Goal: Information Seeking & Learning: Learn about a topic

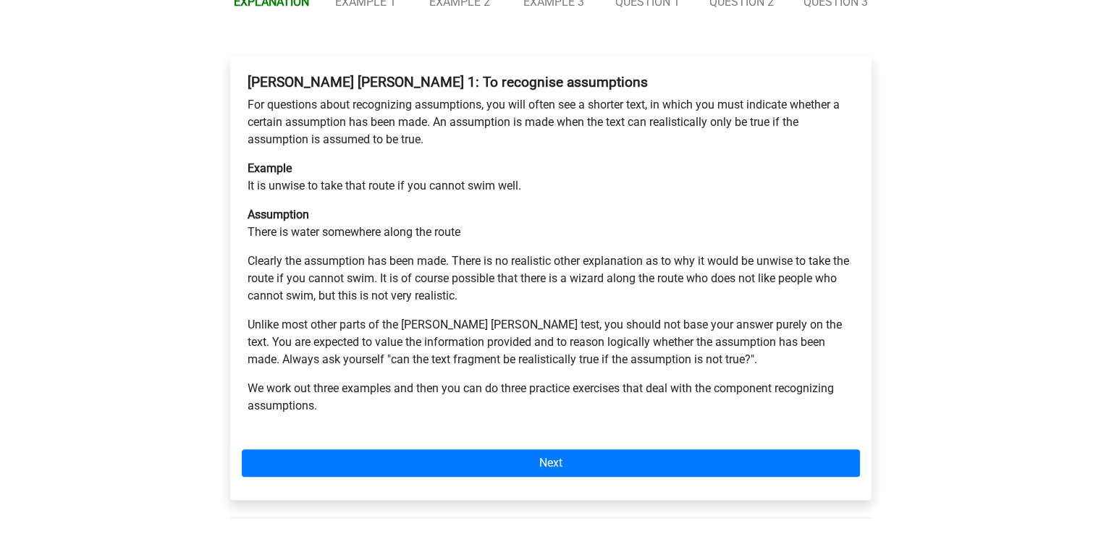
scroll to position [289, 0]
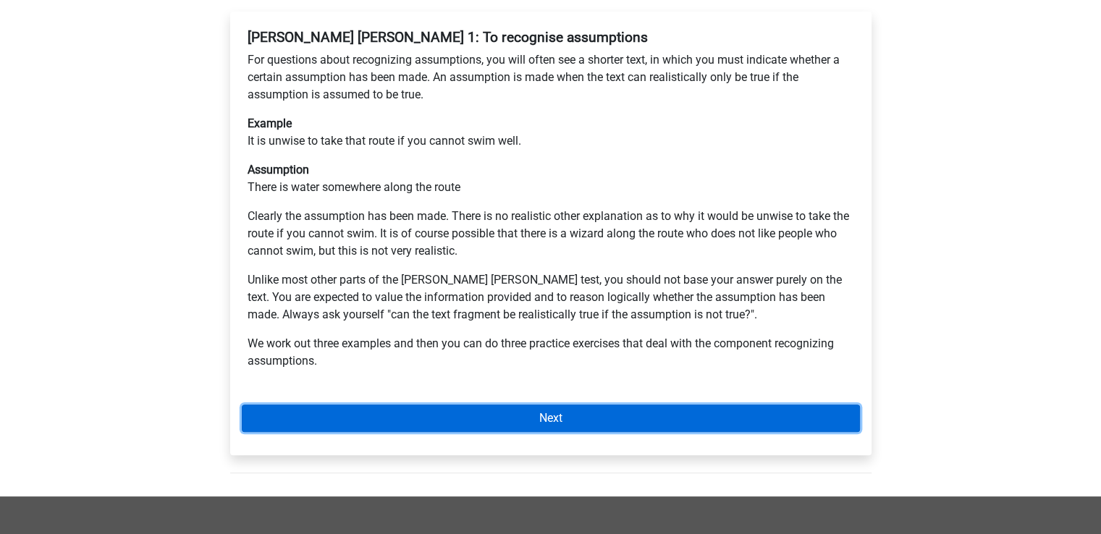
click at [504, 404] on link "Next" at bounding box center [551, 417] width 618 height 27
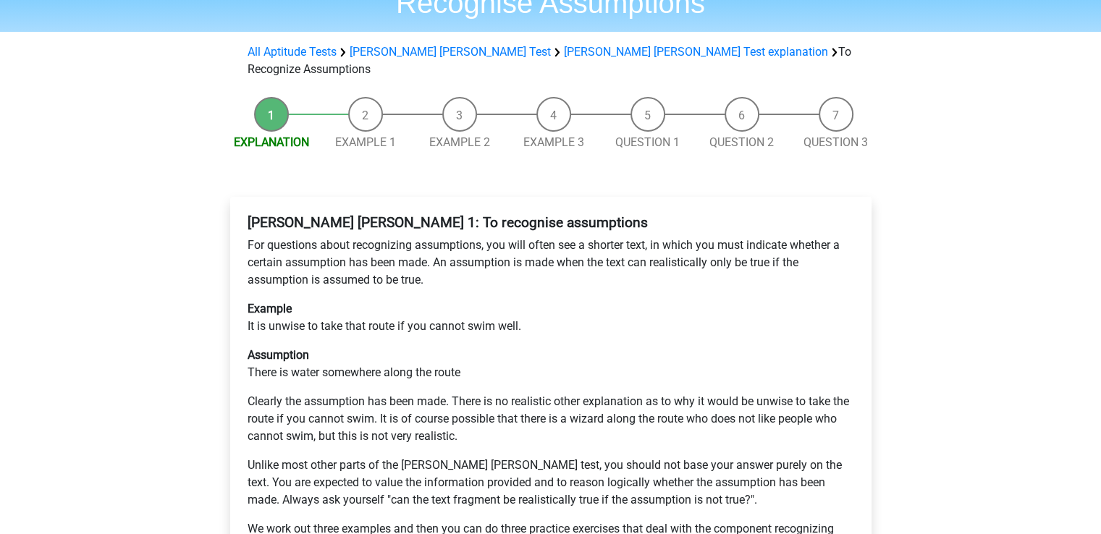
scroll to position [0, 0]
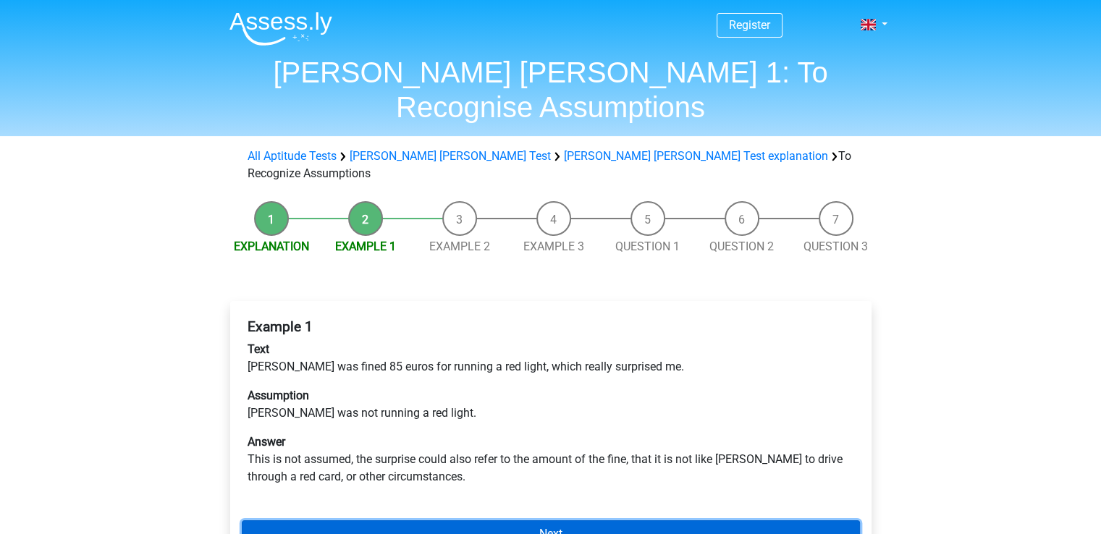
click at [525, 520] on link "Next" at bounding box center [551, 533] width 618 height 27
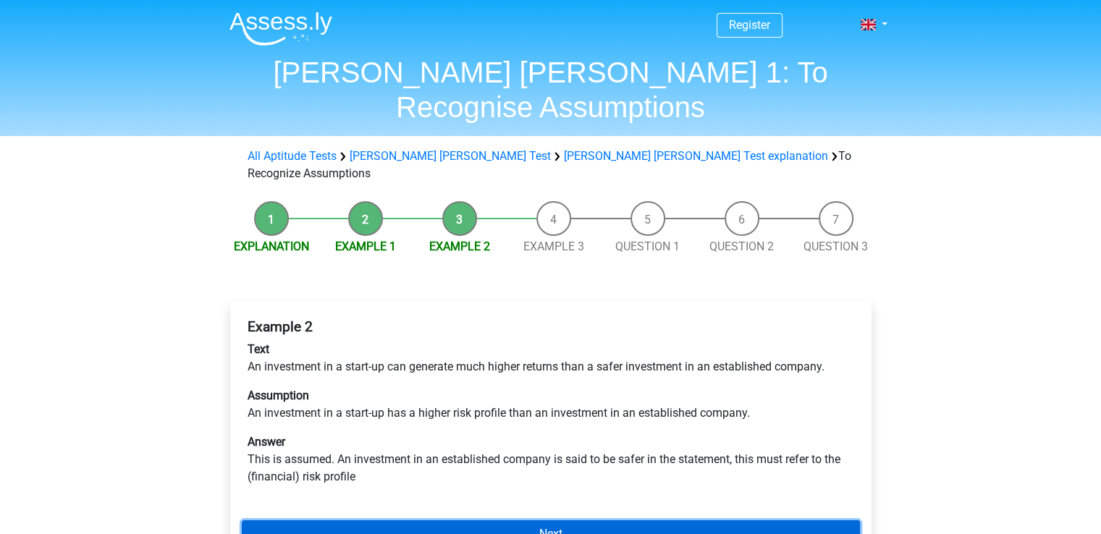
click at [498, 520] on link "Next" at bounding box center [551, 533] width 618 height 27
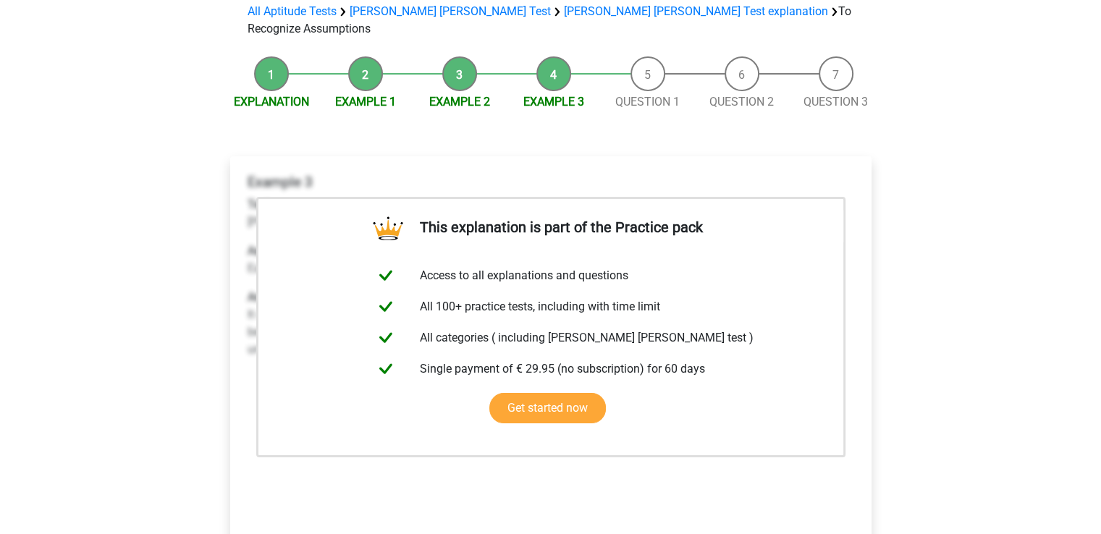
scroll to position [289, 0]
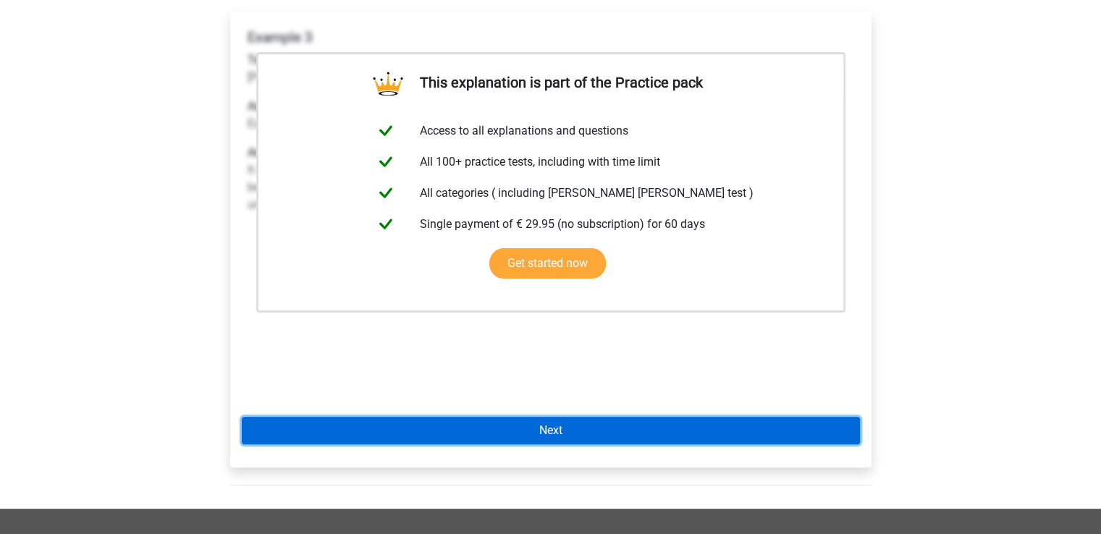
click at [541, 417] on link "Next" at bounding box center [551, 430] width 618 height 27
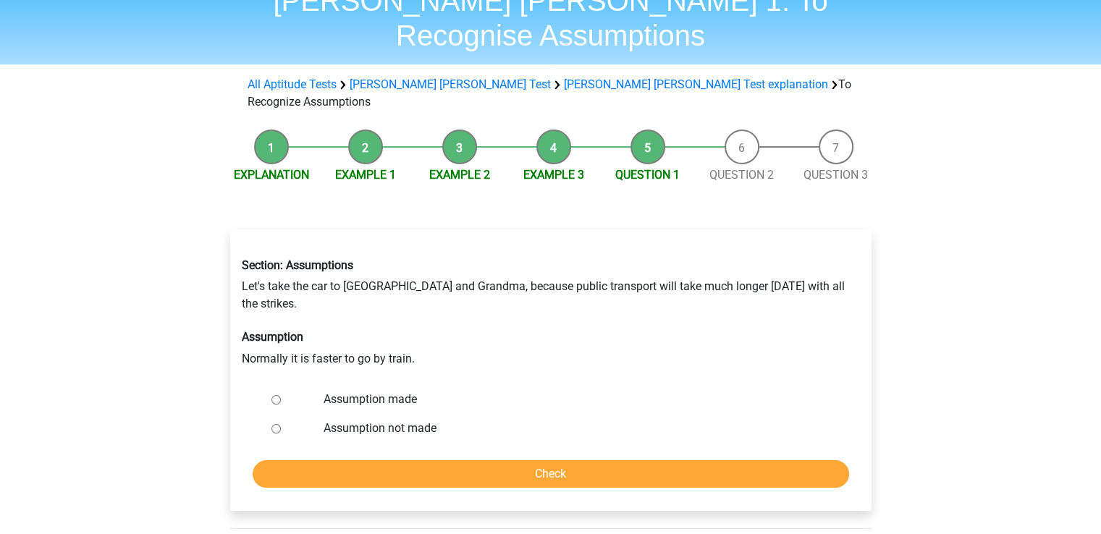
scroll to position [72, 0]
click at [390, 419] on label "Assumption not made" at bounding box center [573, 427] width 501 height 17
click at [281, 423] on input "Assumption not made" at bounding box center [275, 427] width 9 height 9
radio input "true"
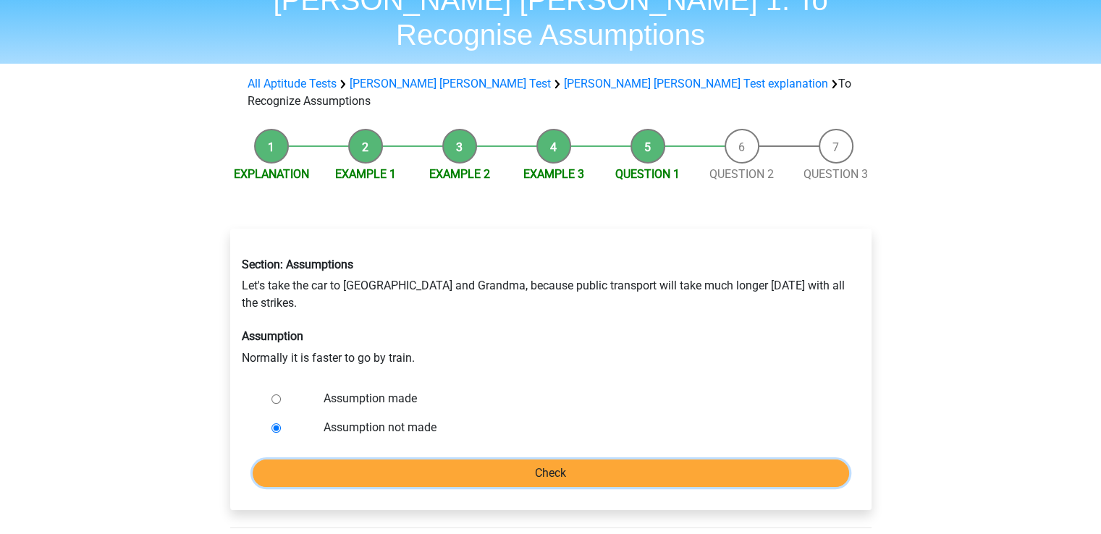
click at [454, 459] on input "Check" at bounding box center [551, 472] width 596 height 27
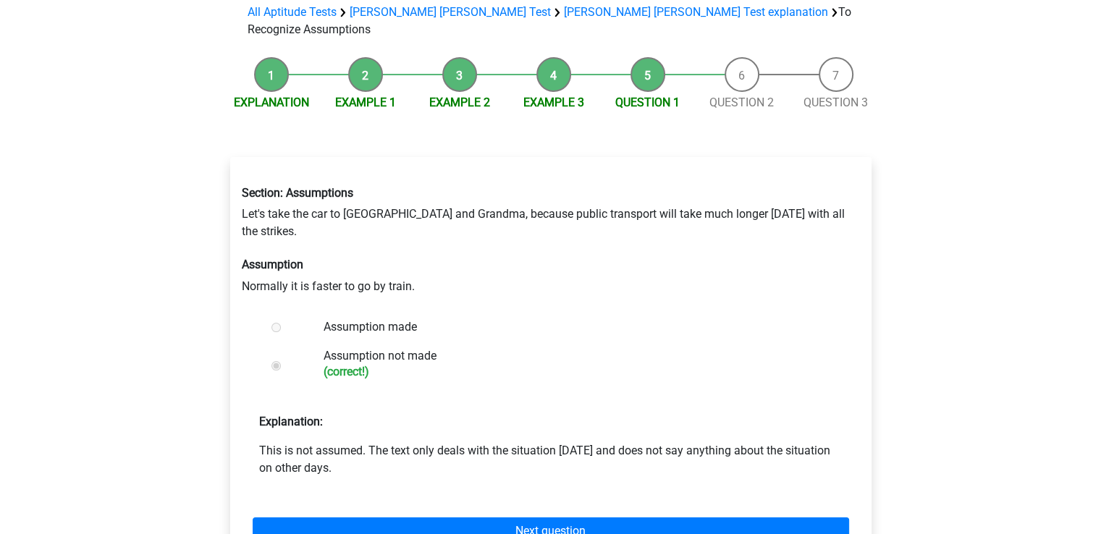
scroll to position [145, 0]
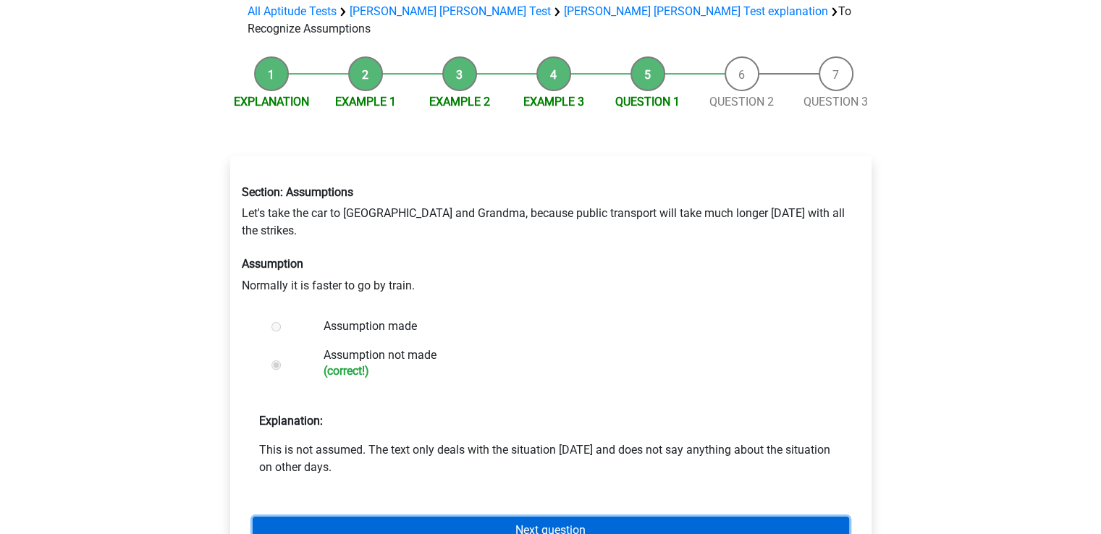
click at [657, 517] on link "Next question" at bounding box center [551, 530] width 596 height 27
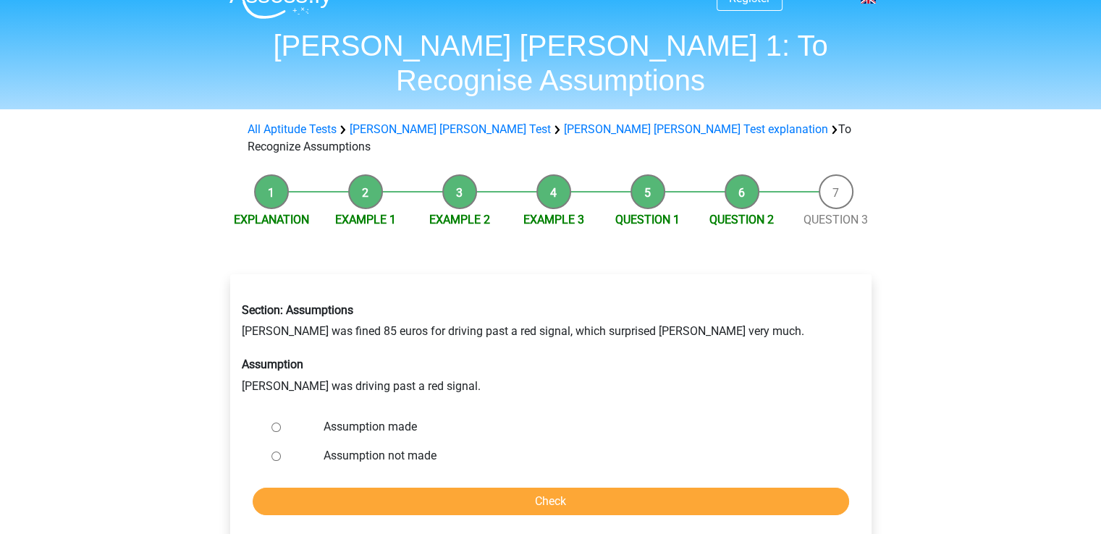
scroll to position [72, 0]
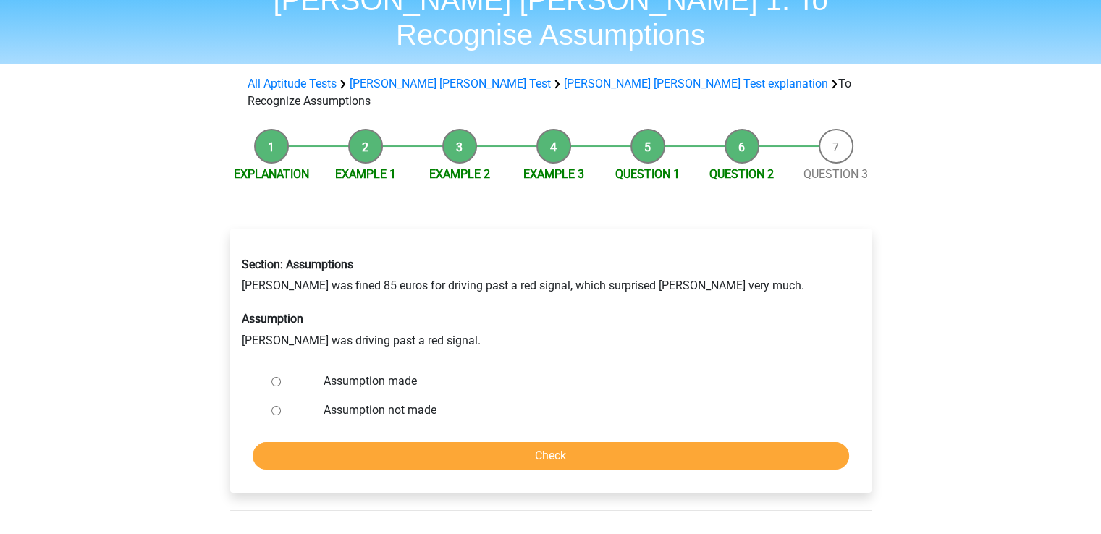
click at [370, 373] on label "Assumption made" at bounding box center [573, 381] width 501 height 17
click at [281, 377] on input "Assumption made" at bounding box center [275, 381] width 9 height 9
radio input "true"
click at [504, 442] on input "Check" at bounding box center [551, 455] width 596 height 27
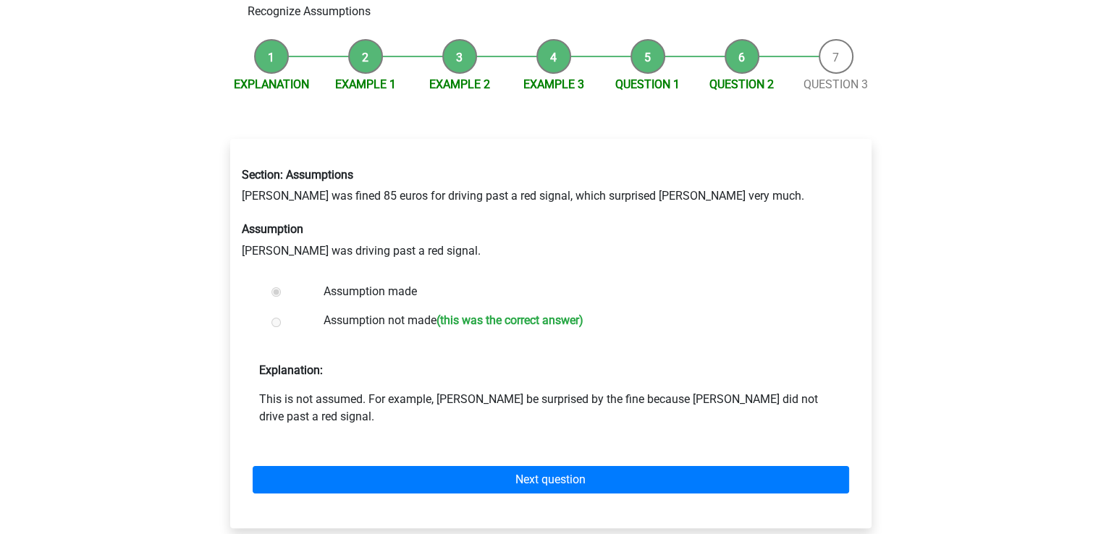
scroll to position [217, 0]
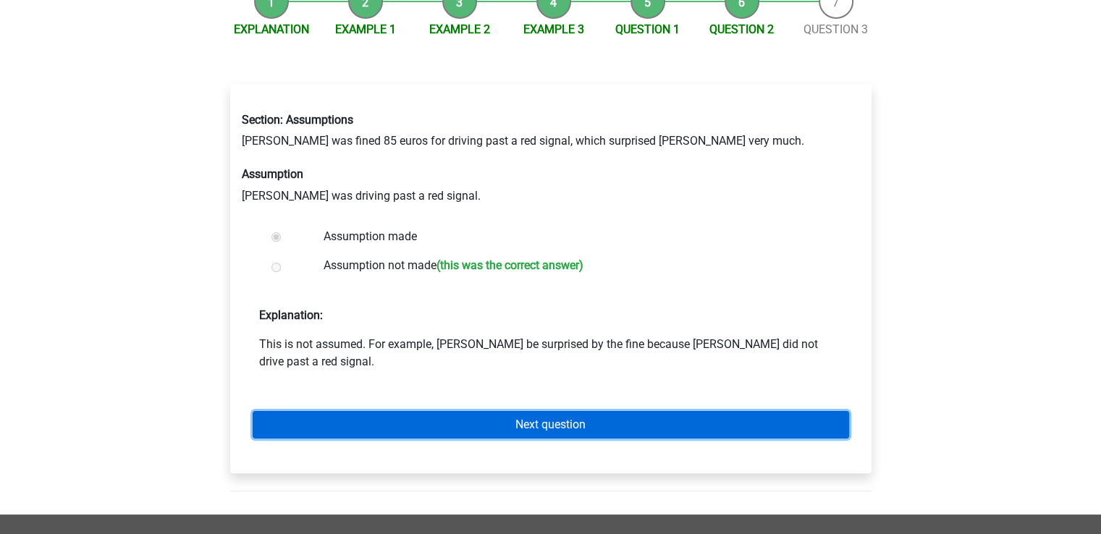
click at [486, 411] on link "Next question" at bounding box center [551, 424] width 596 height 27
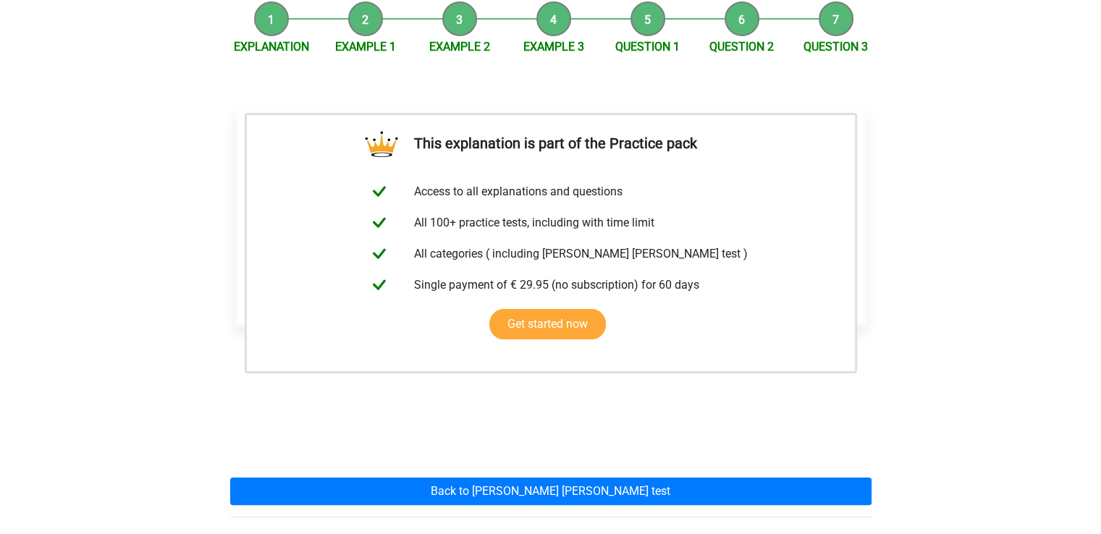
scroll to position [289, 0]
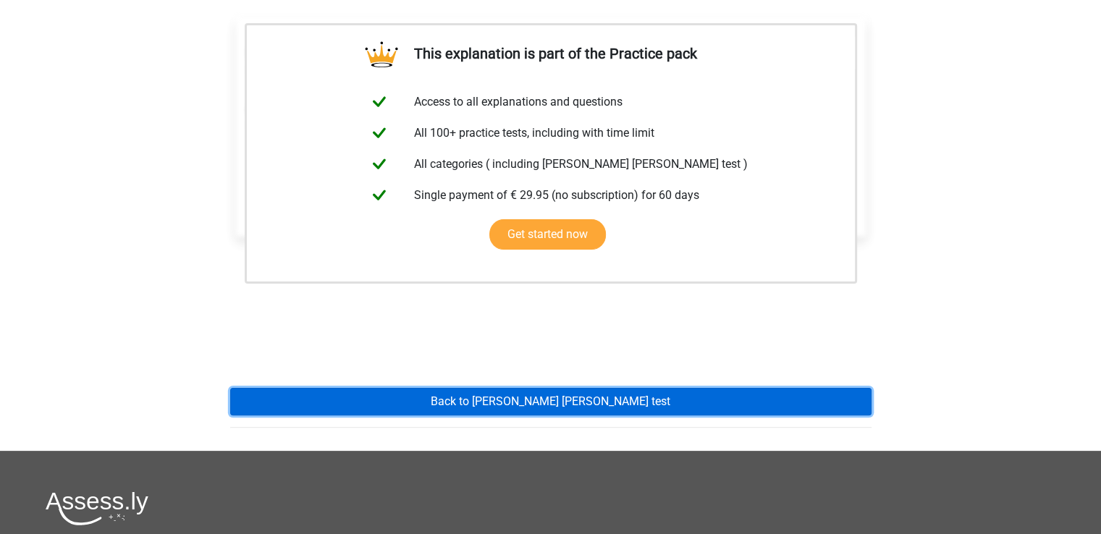
click at [545, 388] on link "Back to watson glaser test" at bounding box center [550, 401] width 641 height 27
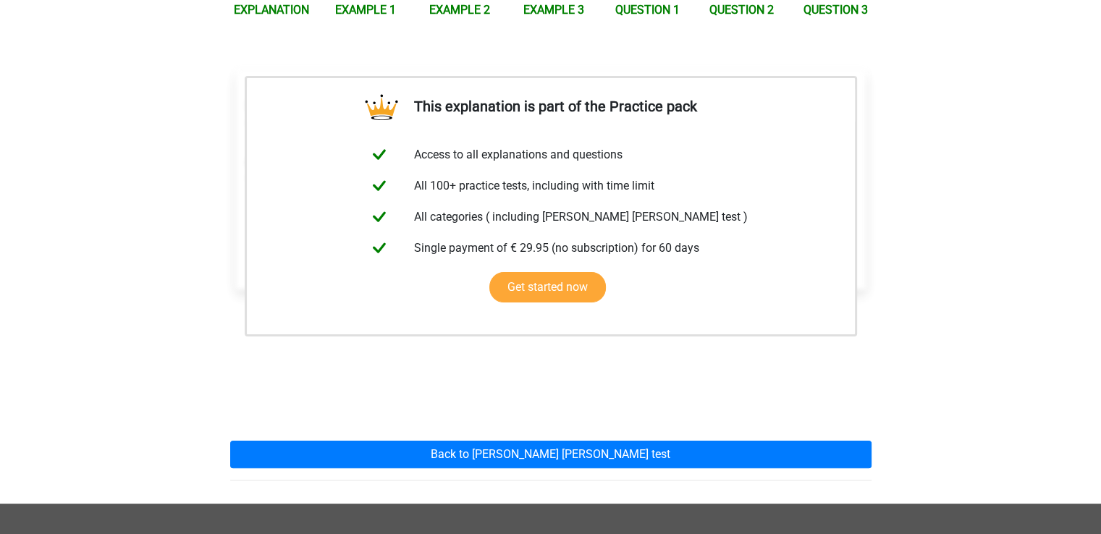
scroll to position [289, 0]
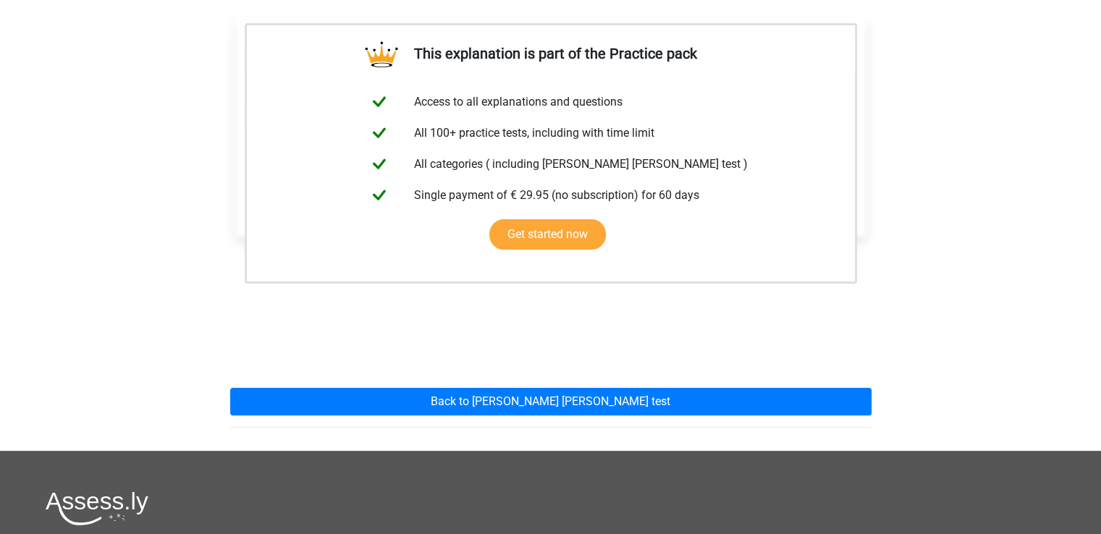
click at [368, 281] on div "Section: Assumptions The protests against the Vietnam War are completely justif…" at bounding box center [550, 182] width 641 height 376
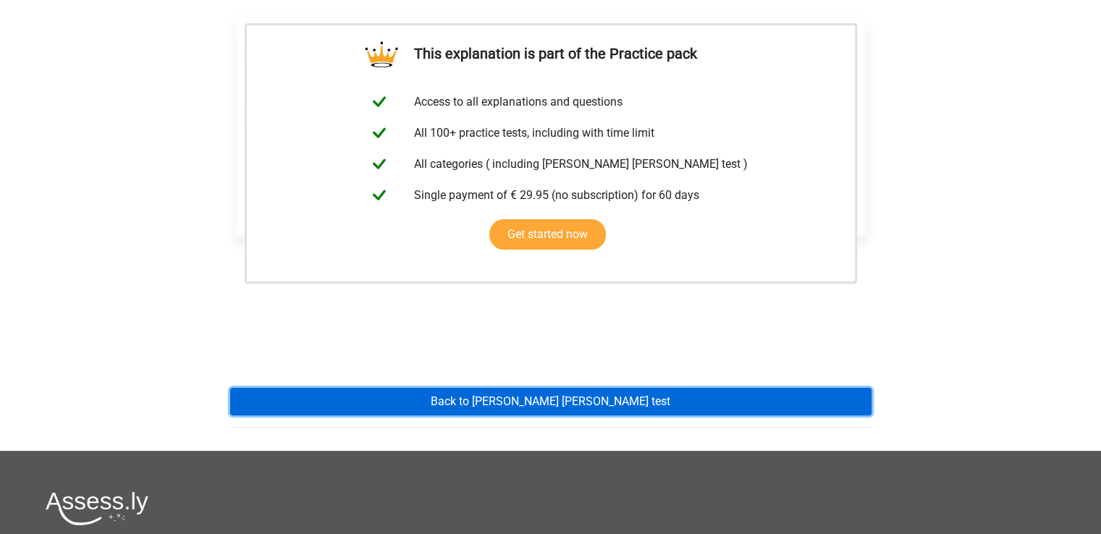
click at [524, 388] on link "Back to [PERSON_NAME] [PERSON_NAME] test" at bounding box center [550, 401] width 641 height 27
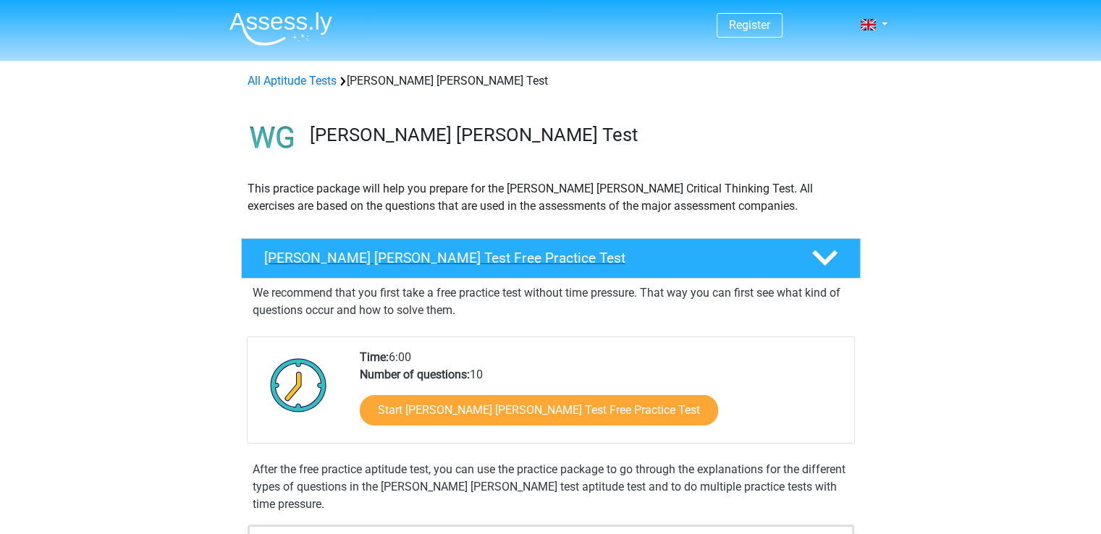
click at [663, 268] on div "[PERSON_NAME] [PERSON_NAME] Test Free Practice Test" at bounding box center [550, 258] width 619 height 41
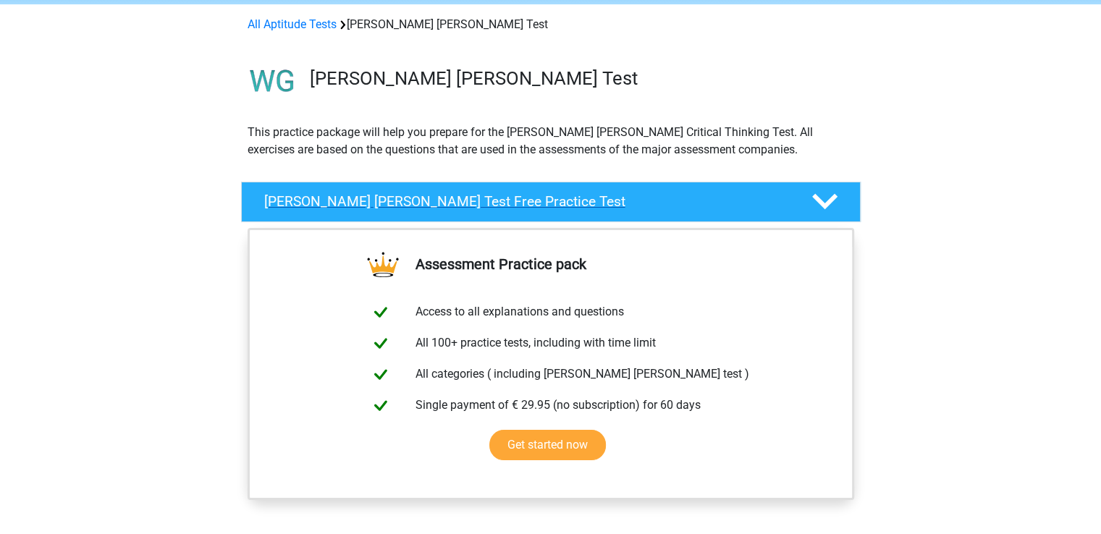
scroll to position [145, 0]
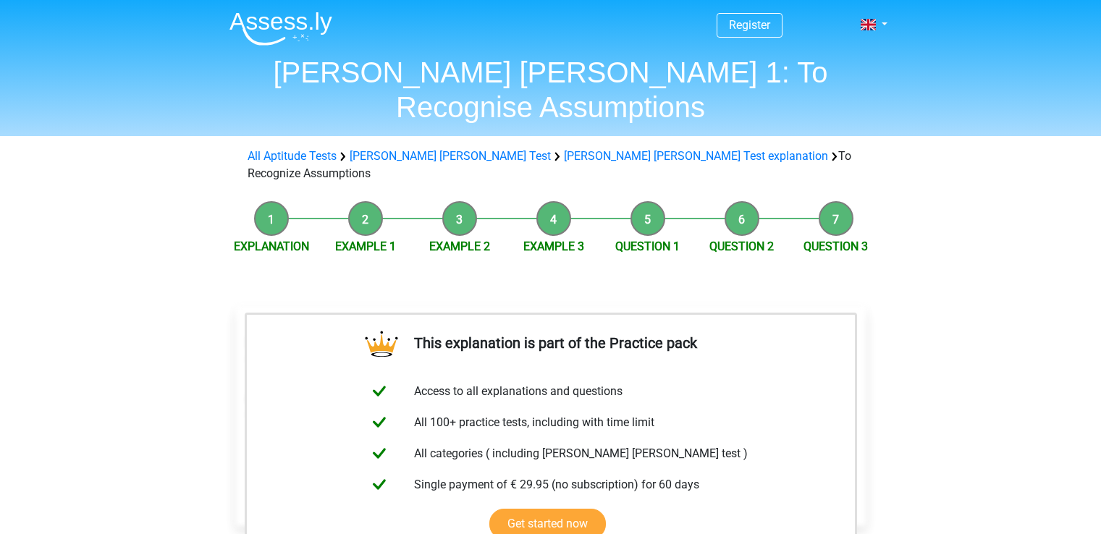
scroll to position [289, 0]
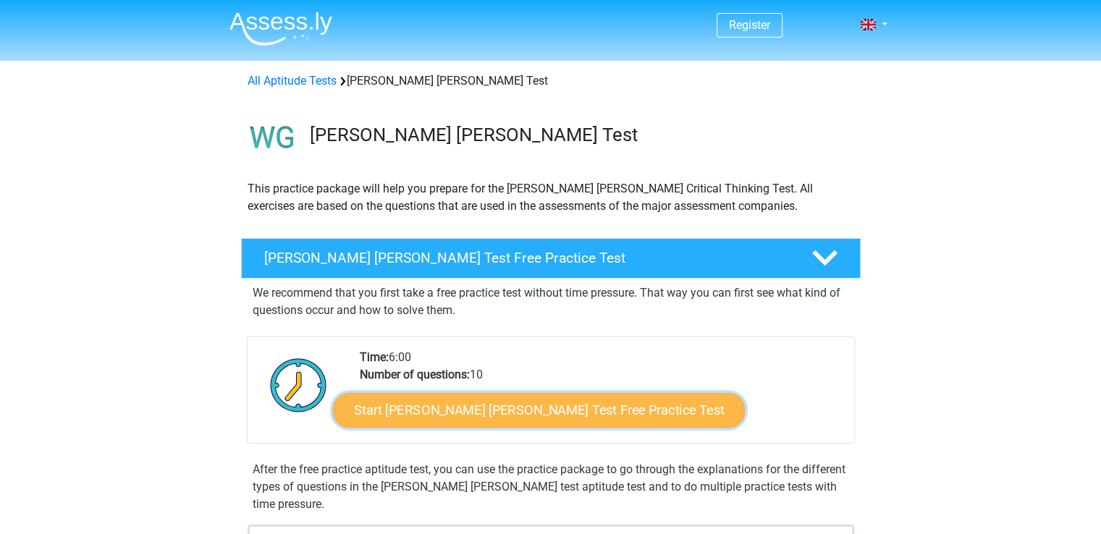
click at [538, 410] on link "Start [PERSON_NAME] [PERSON_NAME] Test Free Practice Test" at bounding box center [539, 410] width 412 height 35
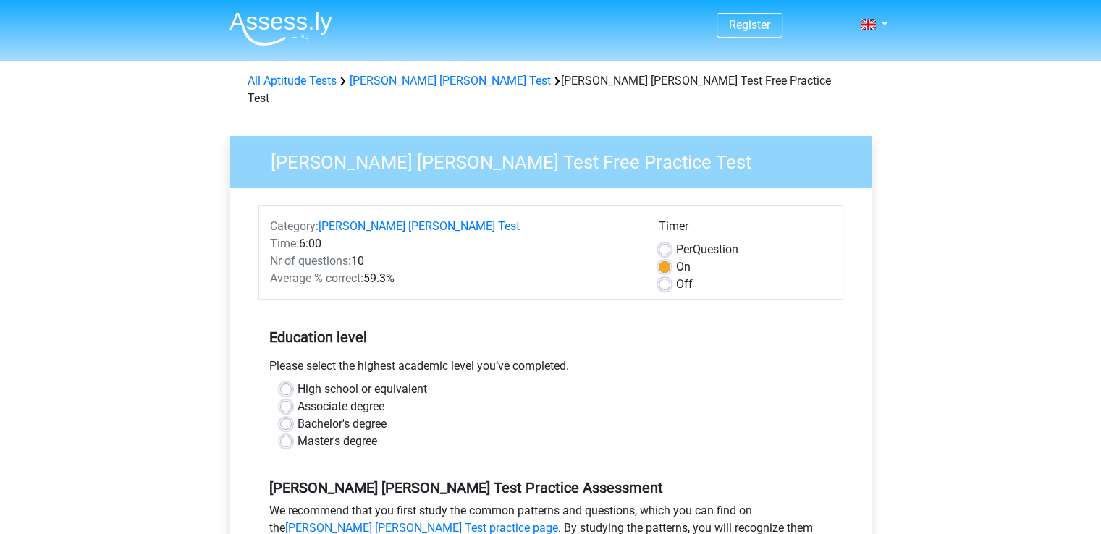
click at [341, 415] on label "Bachelor's degree" at bounding box center [341, 423] width 89 height 17
click at [292, 415] on input "Bachelor's degree" at bounding box center [286, 422] width 12 height 14
radio input "true"
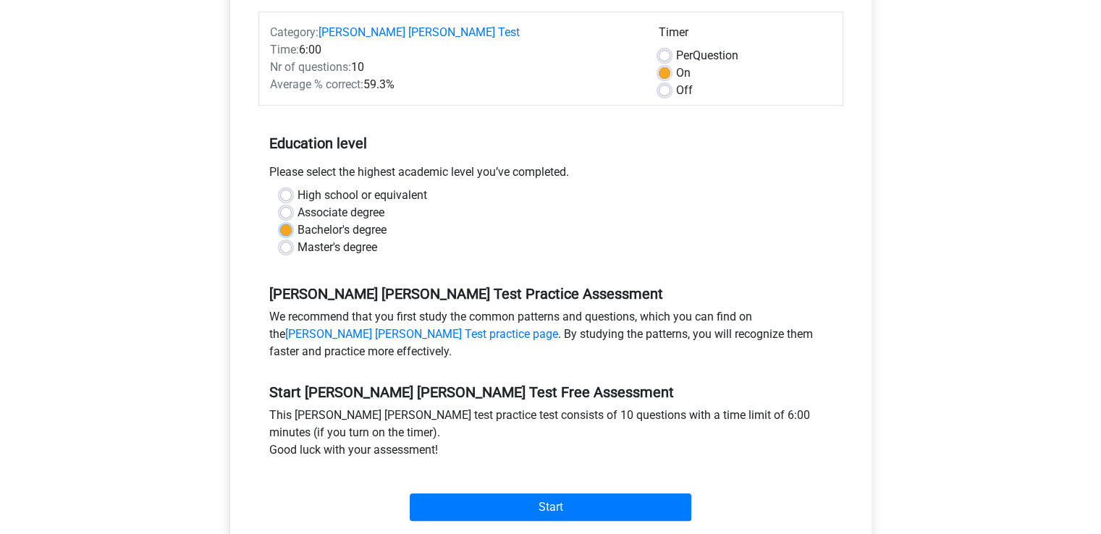
scroll to position [289, 0]
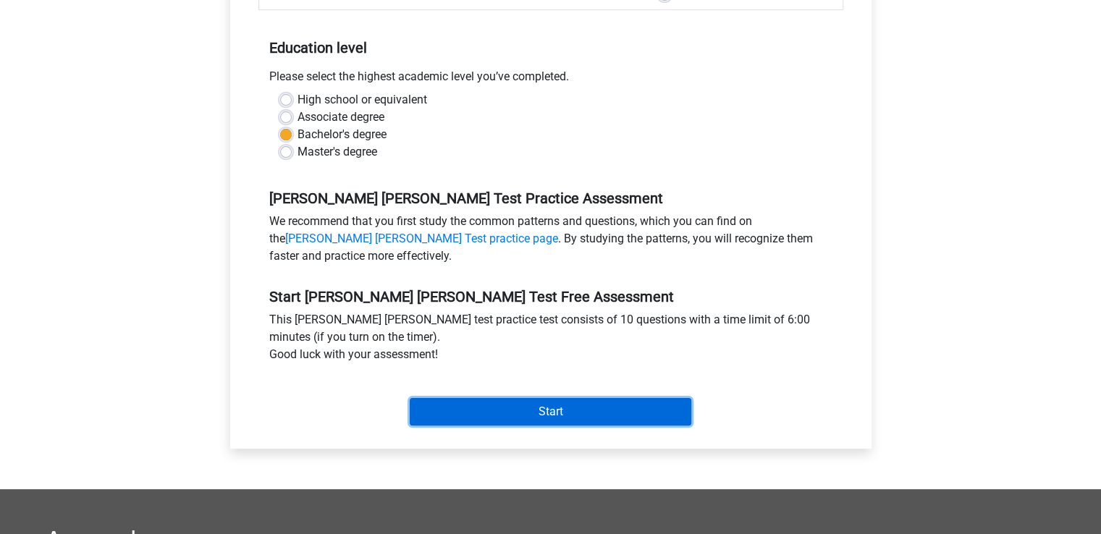
click at [557, 398] on input "Start" at bounding box center [550, 411] width 281 height 27
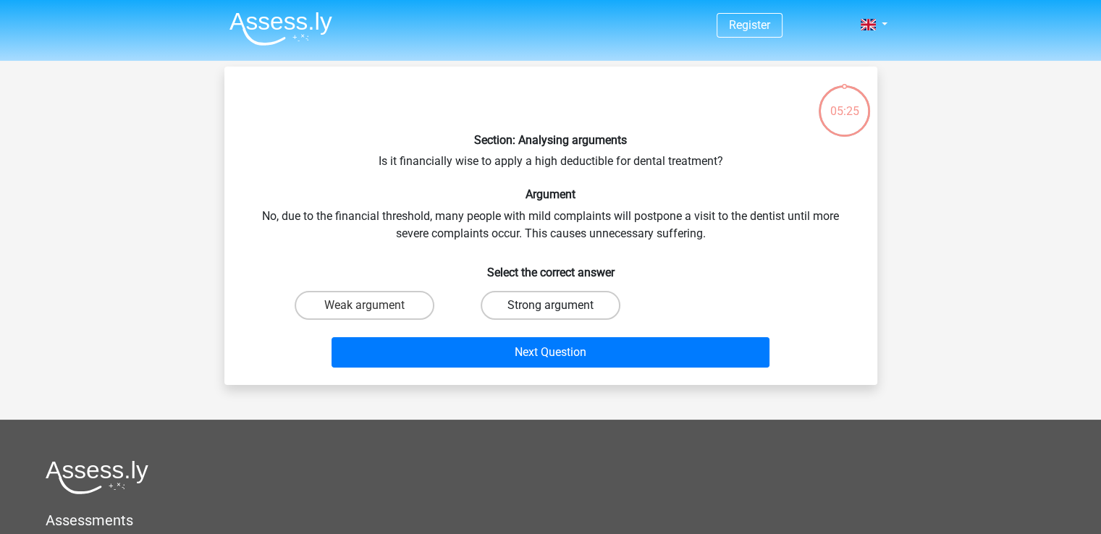
click at [581, 308] on label "Strong argument" at bounding box center [550, 305] width 140 height 29
click at [559, 308] on input "Strong argument" at bounding box center [554, 309] width 9 height 9
radio input "true"
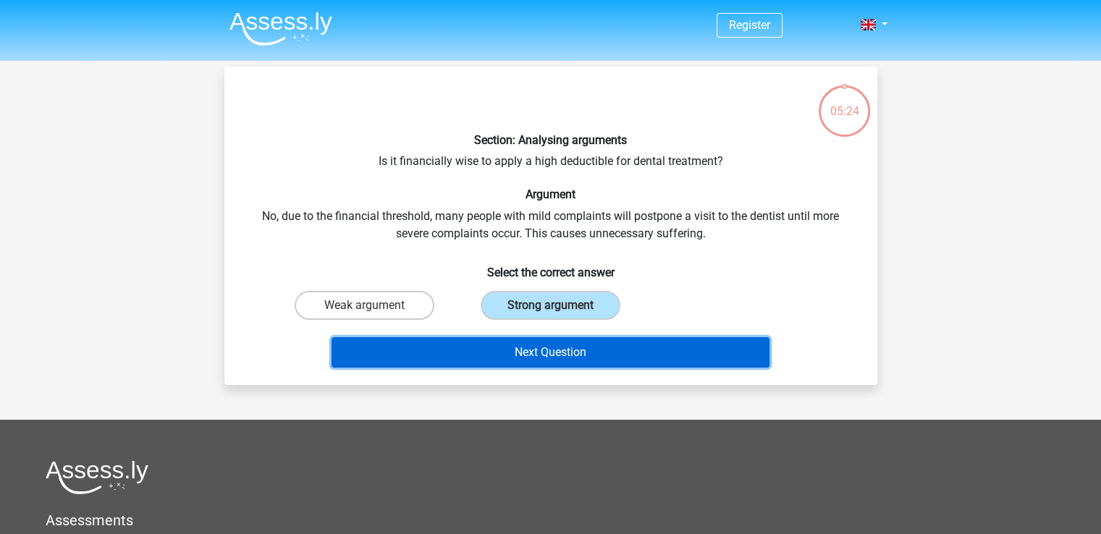
click at [636, 351] on button "Next Question" at bounding box center [550, 352] width 438 height 30
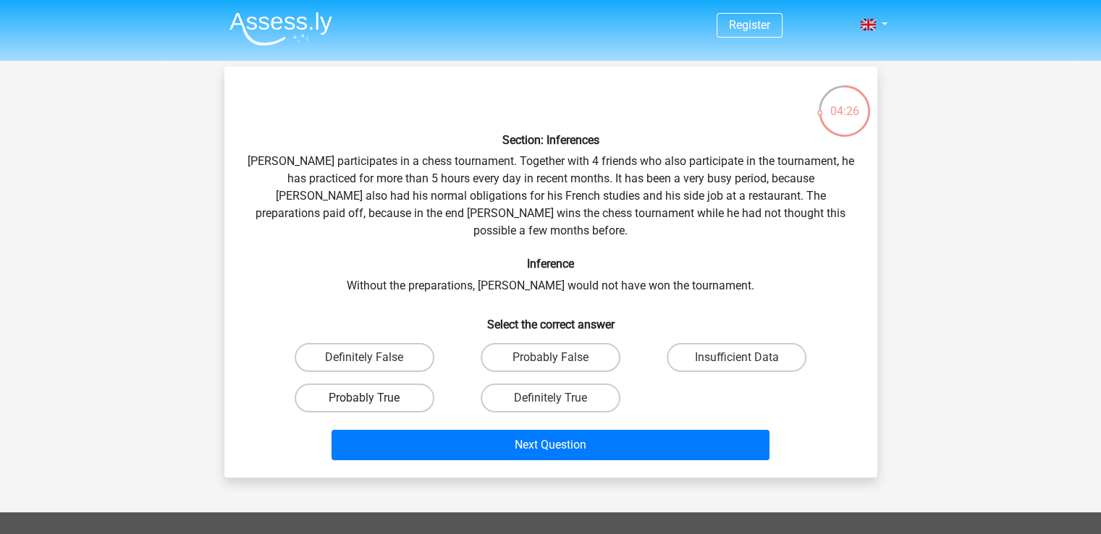
click at [412, 386] on label "Probably True" at bounding box center [364, 397] width 140 height 29
click at [373, 398] on input "Probably True" at bounding box center [368, 402] width 9 height 9
radio input "true"
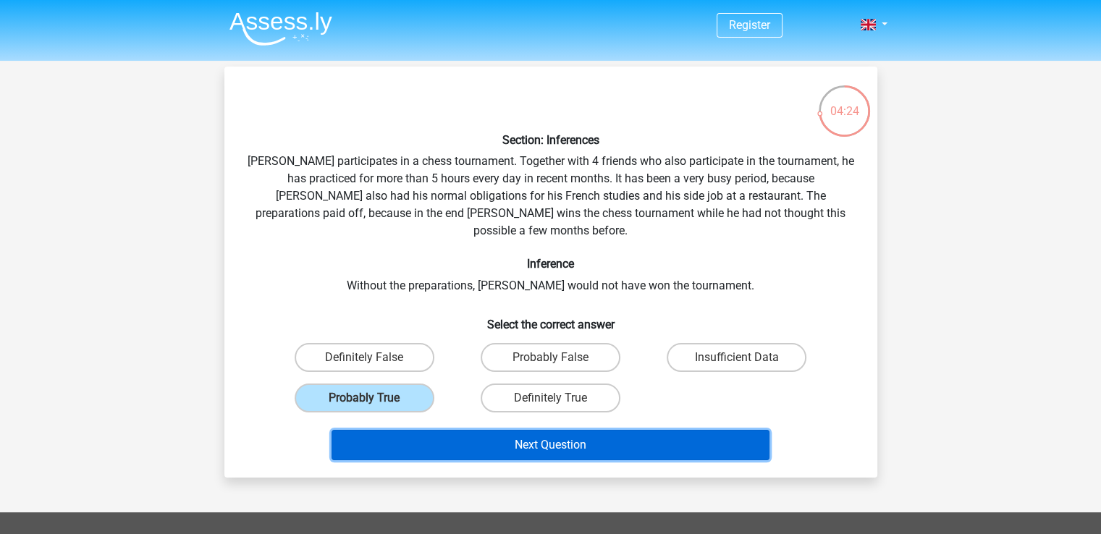
click at [521, 430] on button "Next Question" at bounding box center [550, 445] width 438 height 30
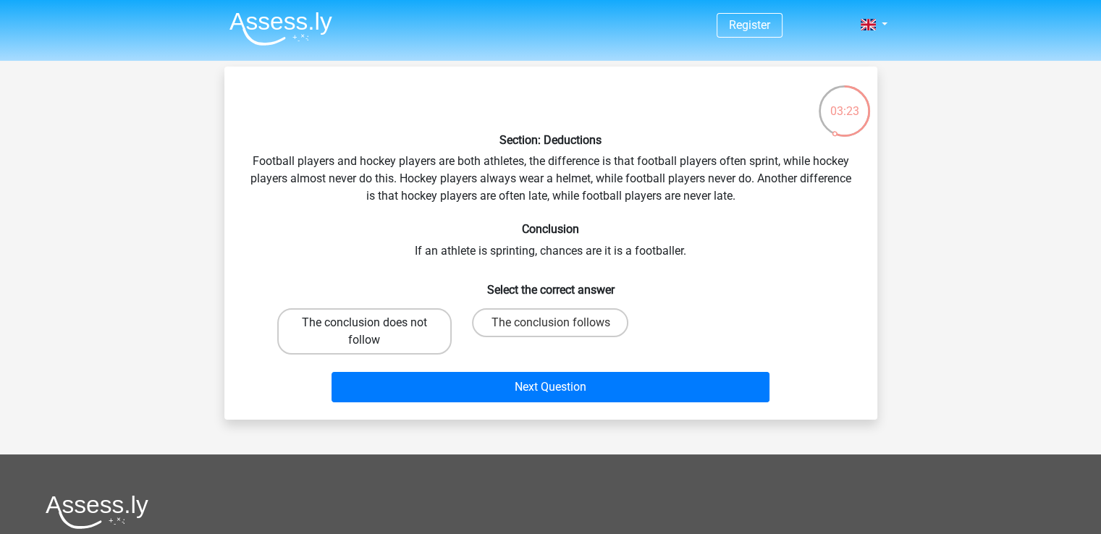
click at [410, 336] on label "The conclusion does not follow" at bounding box center [364, 331] width 174 height 46
click at [373, 332] on input "The conclusion does not follow" at bounding box center [368, 327] width 9 height 9
radio input "true"
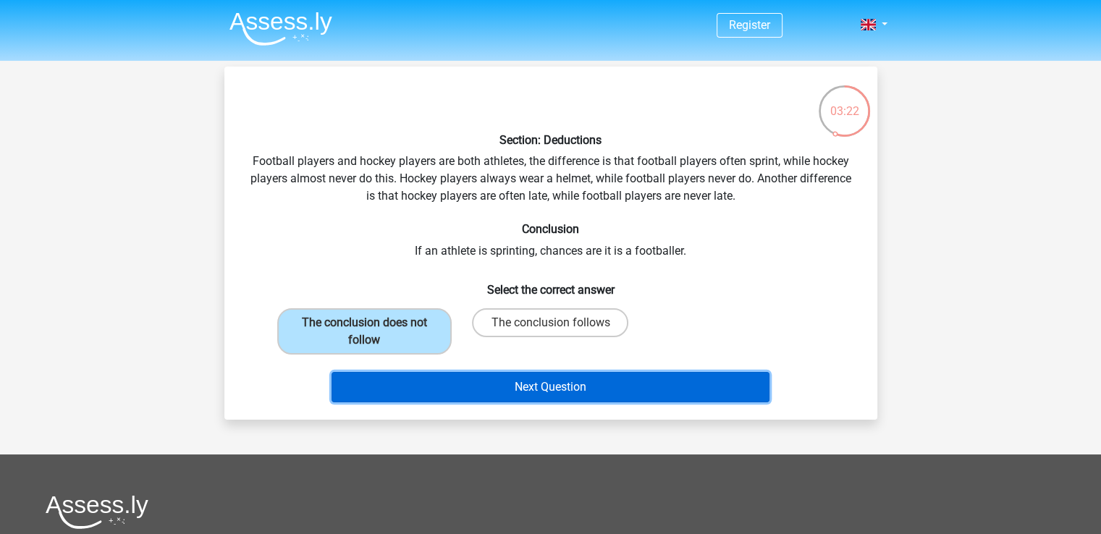
click at [512, 396] on button "Next Question" at bounding box center [550, 387] width 438 height 30
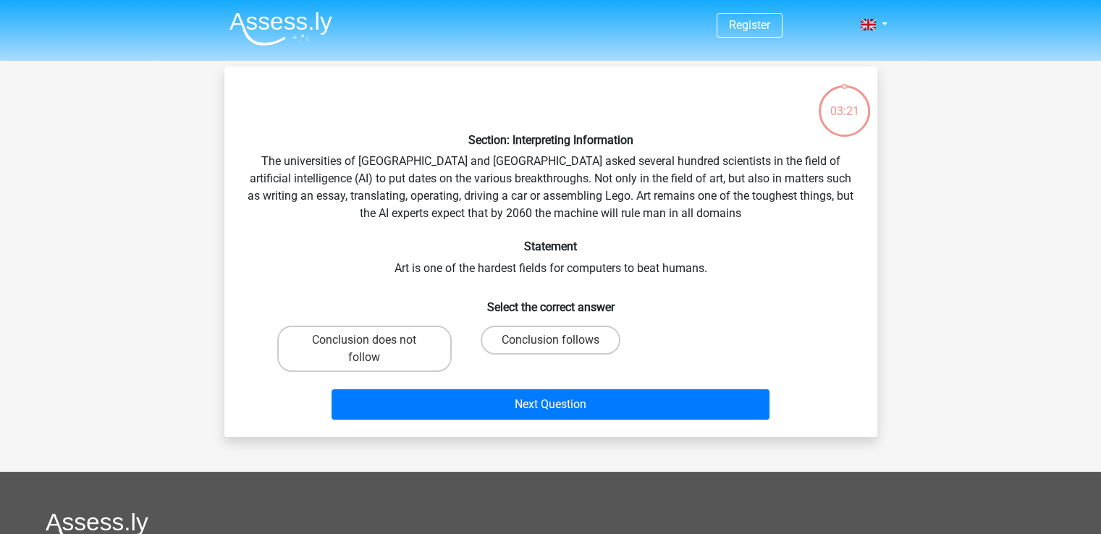
scroll to position [67, 0]
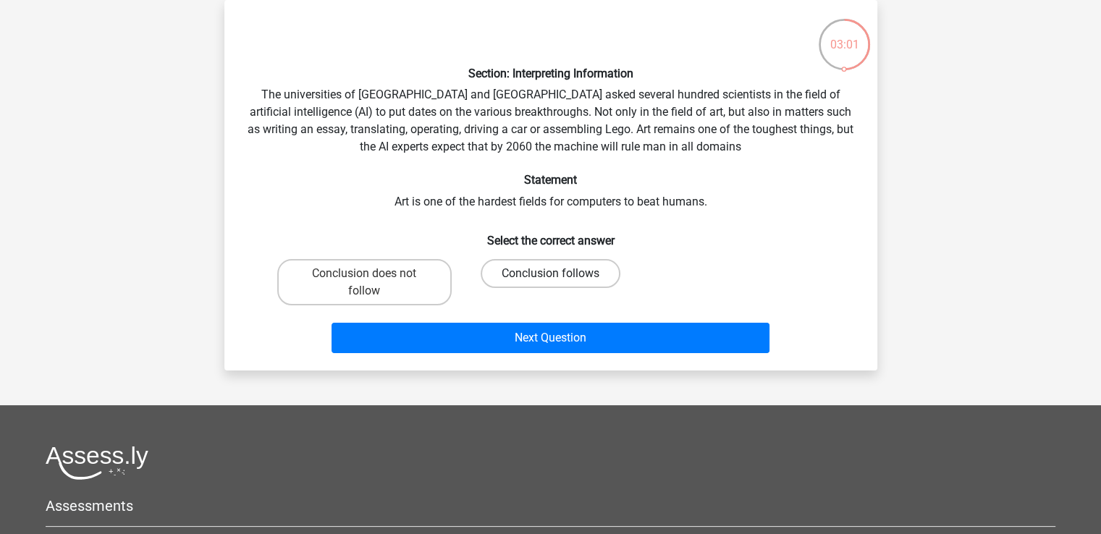
click at [509, 278] on label "Conclusion follows" at bounding box center [550, 273] width 140 height 29
click at [550, 278] on input "Conclusion follows" at bounding box center [554, 278] width 9 height 9
radio input "true"
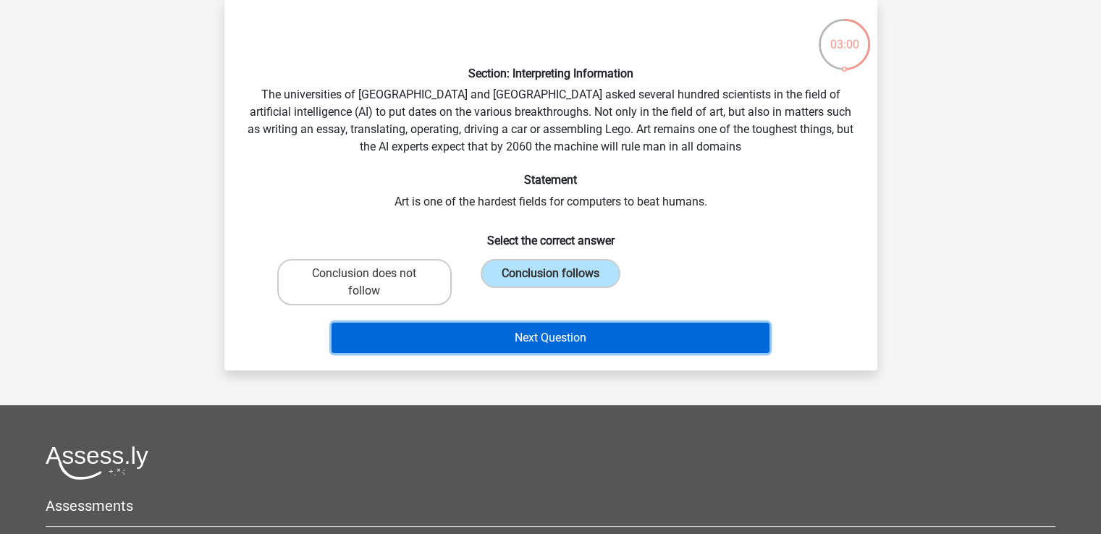
click at [573, 340] on button "Next Question" at bounding box center [550, 338] width 438 height 30
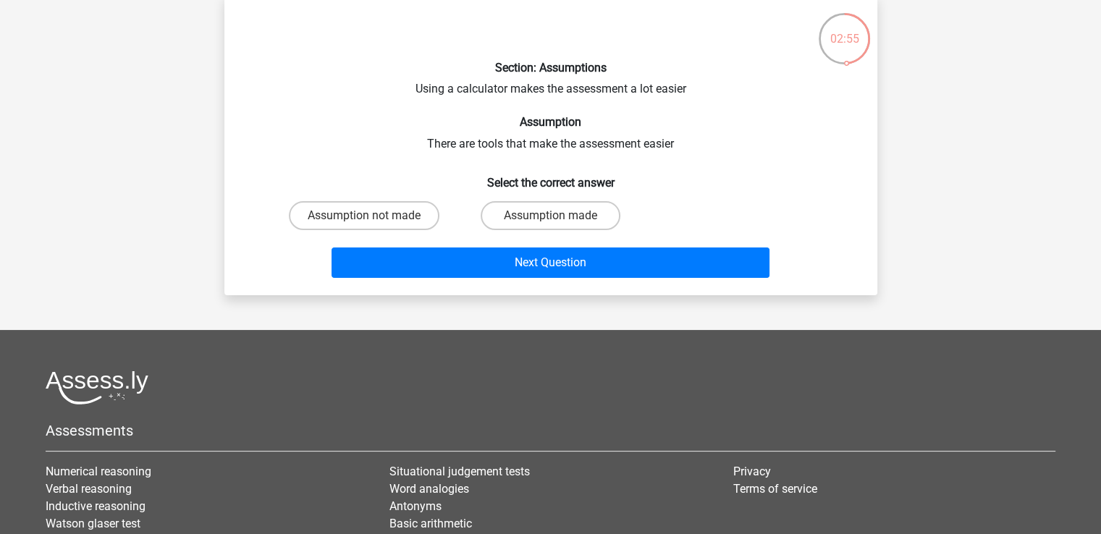
scroll to position [0, 0]
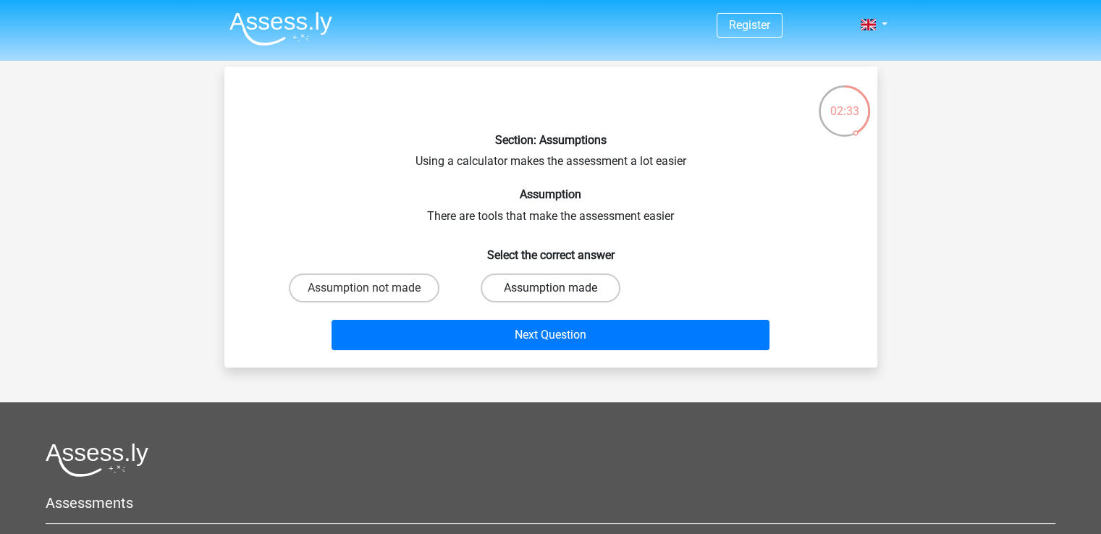
click at [514, 289] on label "Assumption made" at bounding box center [550, 288] width 140 height 29
click at [550, 289] on input "Assumption made" at bounding box center [554, 292] width 9 height 9
radio input "true"
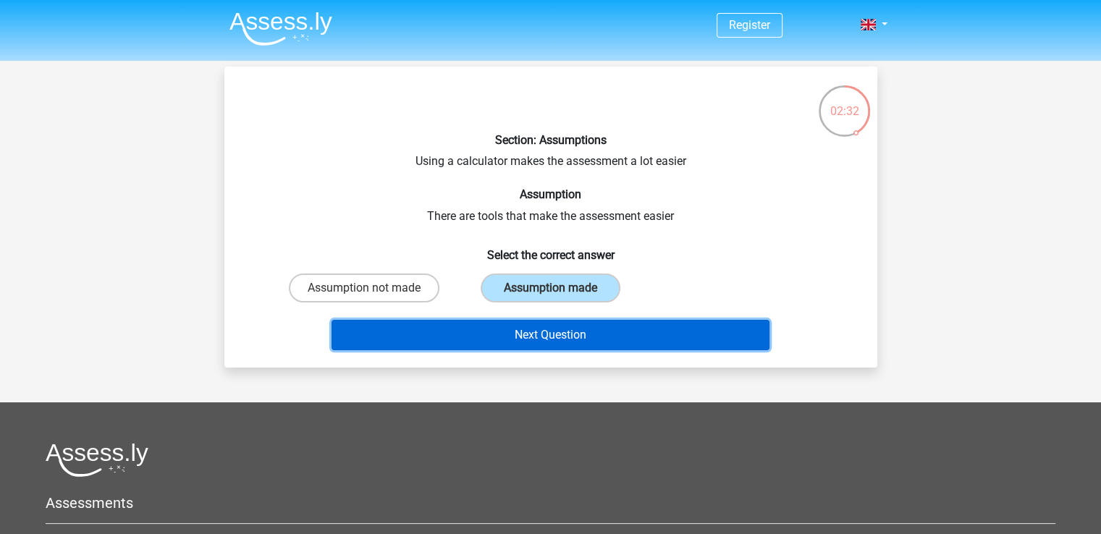
click at [593, 344] on button "Next Question" at bounding box center [550, 335] width 438 height 30
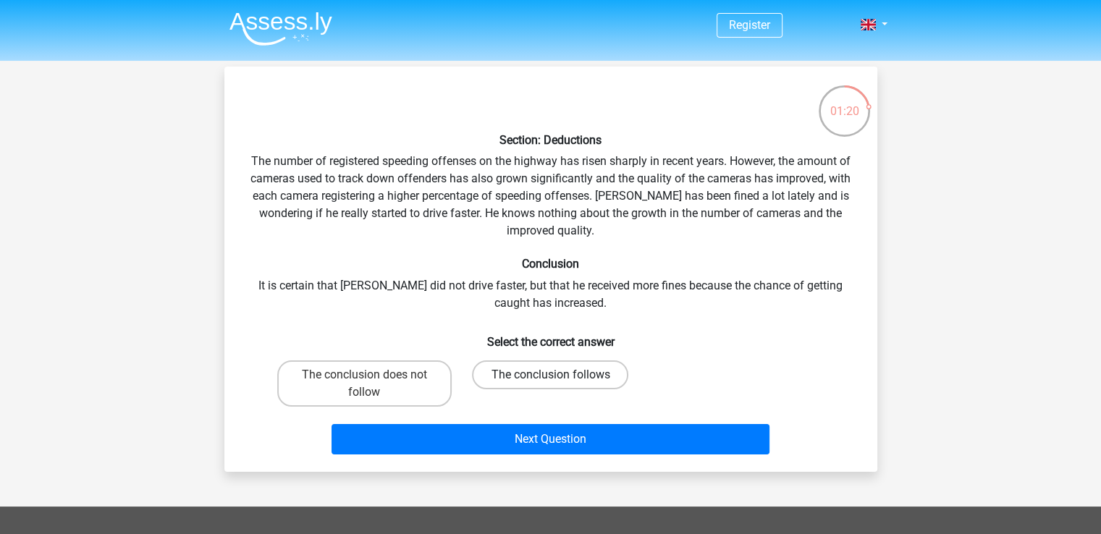
click at [590, 377] on label "The conclusion follows" at bounding box center [550, 374] width 156 height 29
click at [559, 377] on input "The conclusion follows" at bounding box center [554, 379] width 9 height 9
radio input "true"
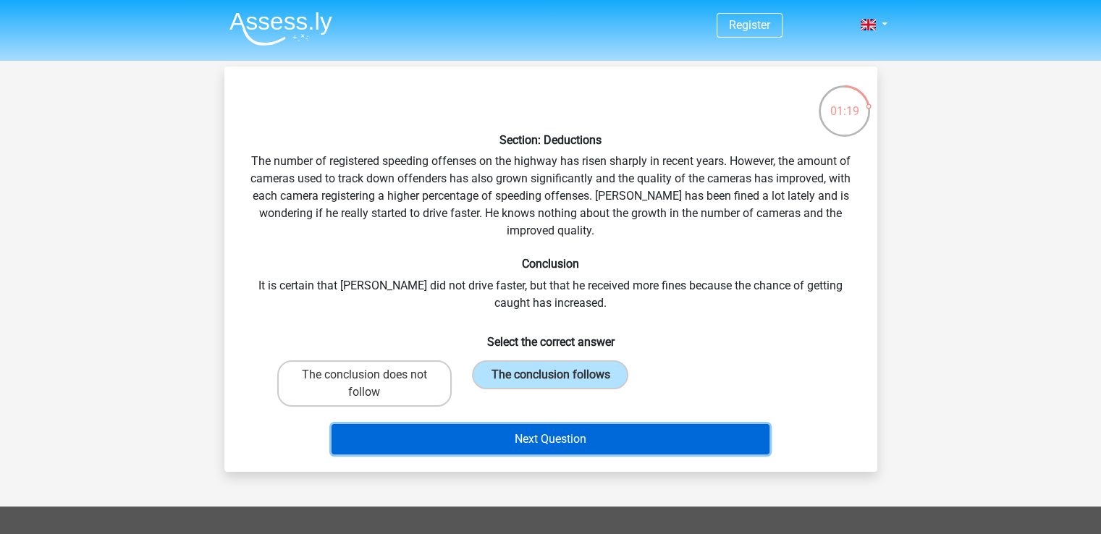
click at [636, 442] on button "Next Question" at bounding box center [550, 439] width 438 height 30
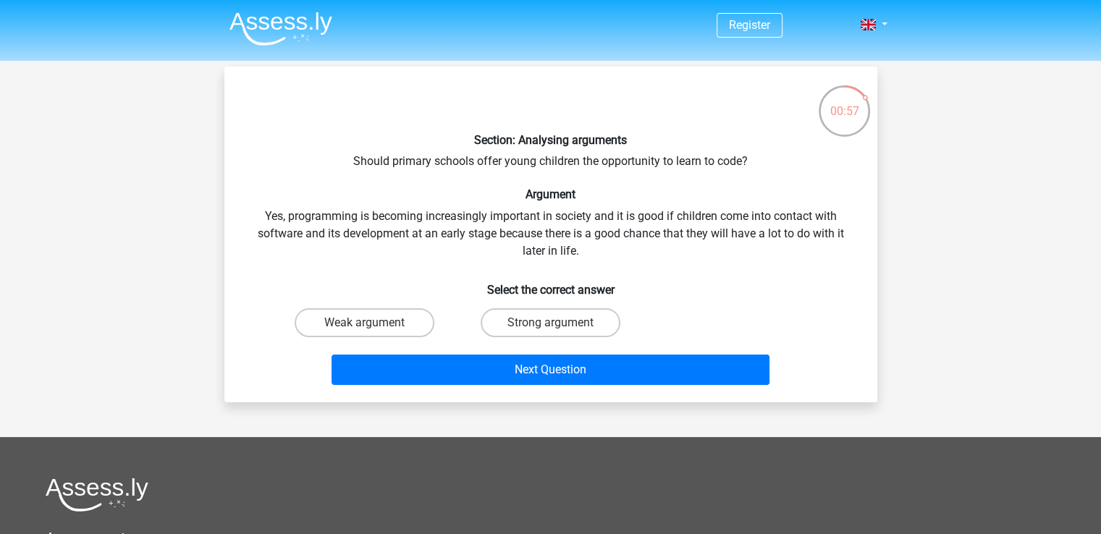
click at [553, 326] on input "Strong argument" at bounding box center [554, 327] width 9 height 9
radio input "true"
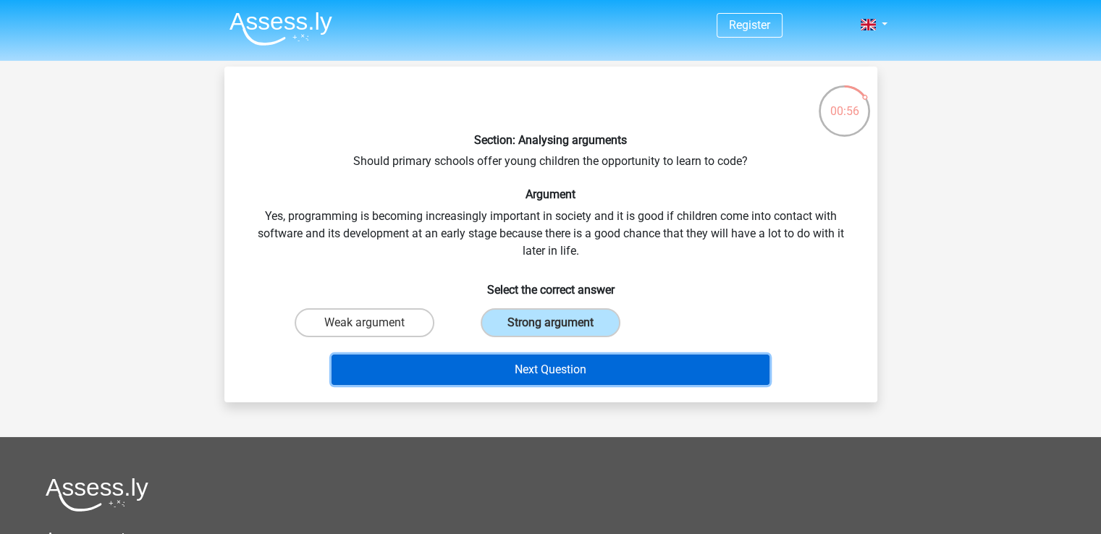
click at [577, 372] on button "Next Question" at bounding box center [550, 370] width 438 height 30
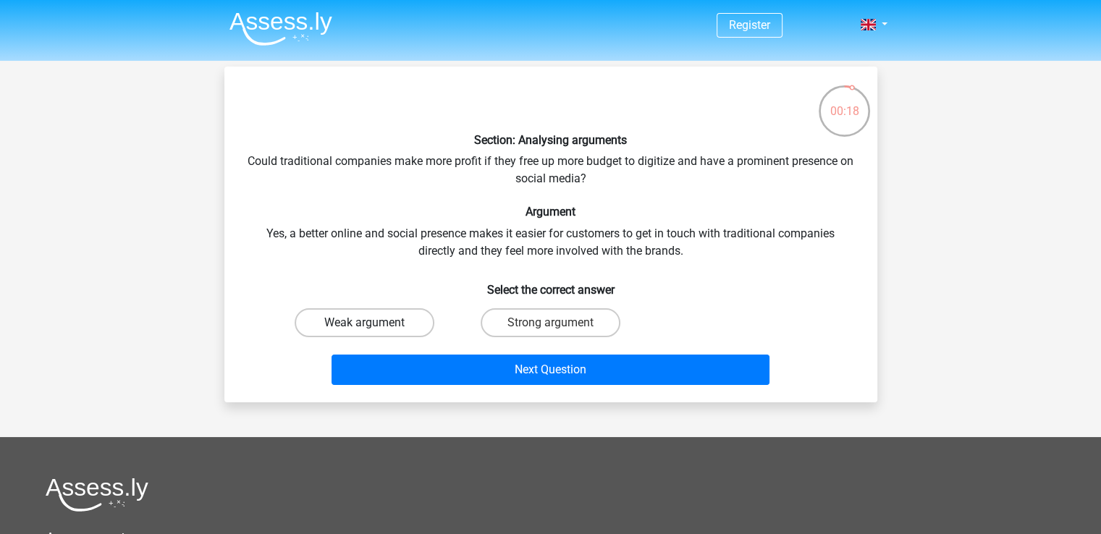
click at [389, 328] on label "Weak argument" at bounding box center [364, 322] width 140 height 29
click at [373, 328] on input "Weak argument" at bounding box center [368, 327] width 9 height 9
radio input "true"
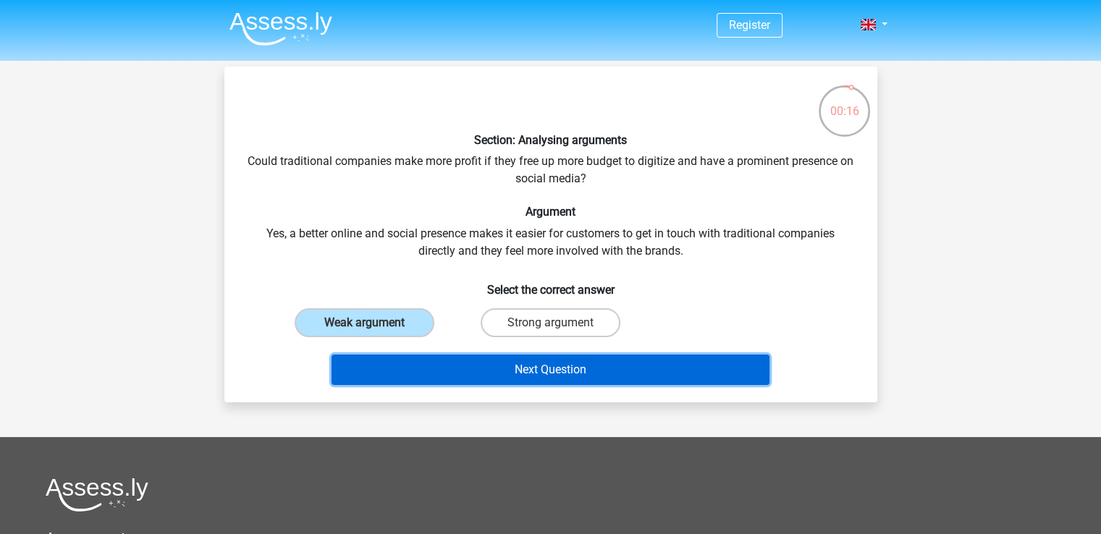
click at [475, 377] on button "Next Question" at bounding box center [550, 370] width 438 height 30
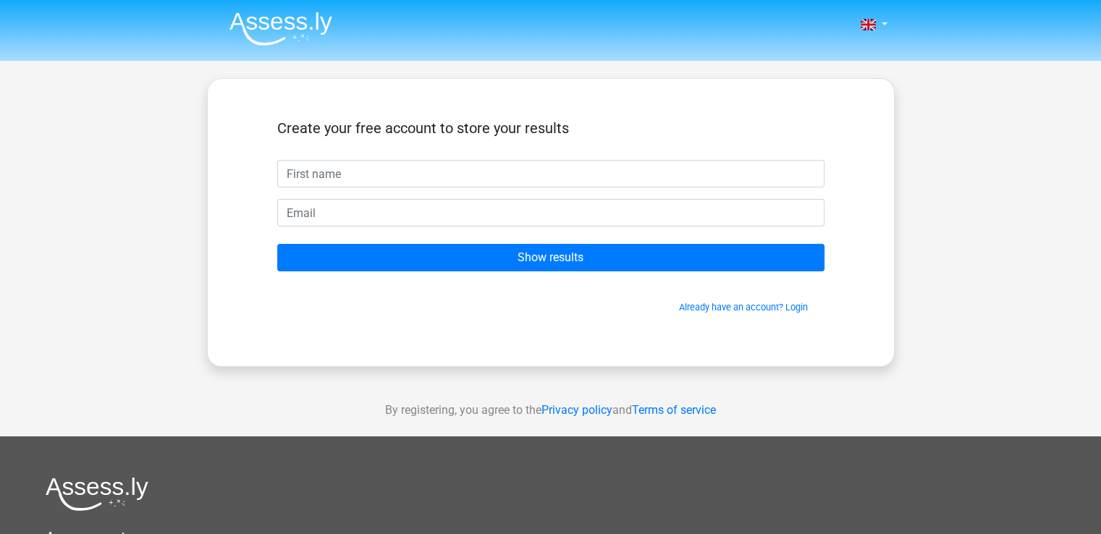
click at [425, 183] on input "text" at bounding box center [550, 173] width 547 height 27
click at [344, 179] on input "text" at bounding box center [550, 173] width 547 height 27
type input "m"
type input "R"
type input "Marcos Valenzuela"
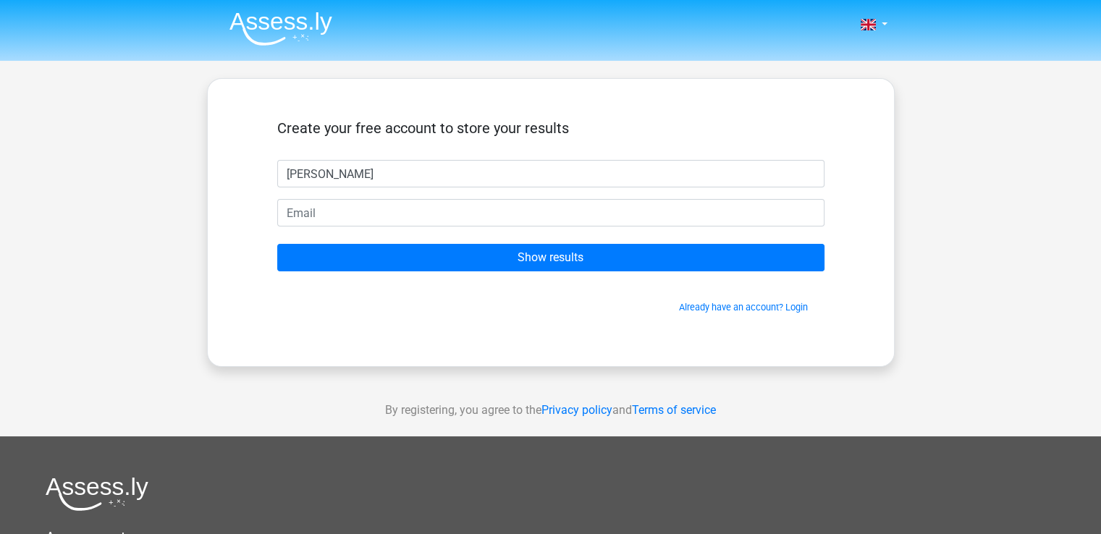
drag, startPoint x: 399, startPoint y: 171, endPoint x: 243, endPoint y: 167, distance: 155.6
click at [243, 167] on div "Create your free account to store your results Marcos Valenzuela Show results A…" at bounding box center [550, 223] width 616 height 218
click at [468, 177] on input "[EMAIL_ADDRESS][DOMAIN_NAME]" at bounding box center [550, 173] width 547 height 27
type input "[EMAIL_ADDRESS][DOMAIN_NAME]"
click at [466, 232] on form "Create your free account to store your results felirod1985ped@gmail.com Show re…" at bounding box center [550, 216] width 547 height 195
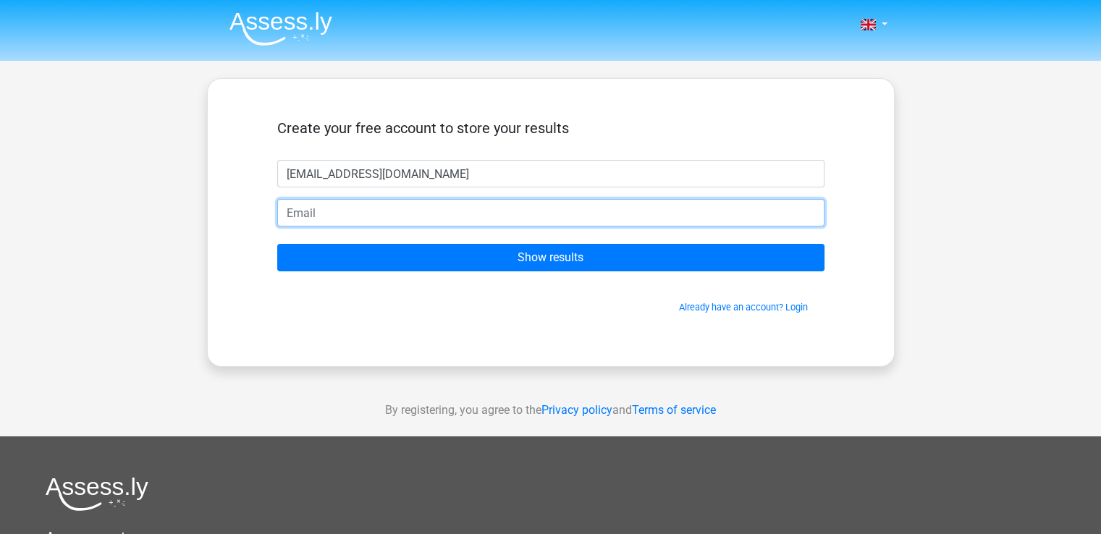
click at [466, 221] on input "email" at bounding box center [550, 212] width 547 height 27
type input "!FelizRod@1985"
drag, startPoint x: 458, startPoint y: 218, endPoint x: 254, endPoint y: 205, distance: 204.4
click at [254, 205] on div "Create your free account to store your results felirod1985ped@gmail.com !FelizR…" at bounding box center [550, 223] width 616 height 218
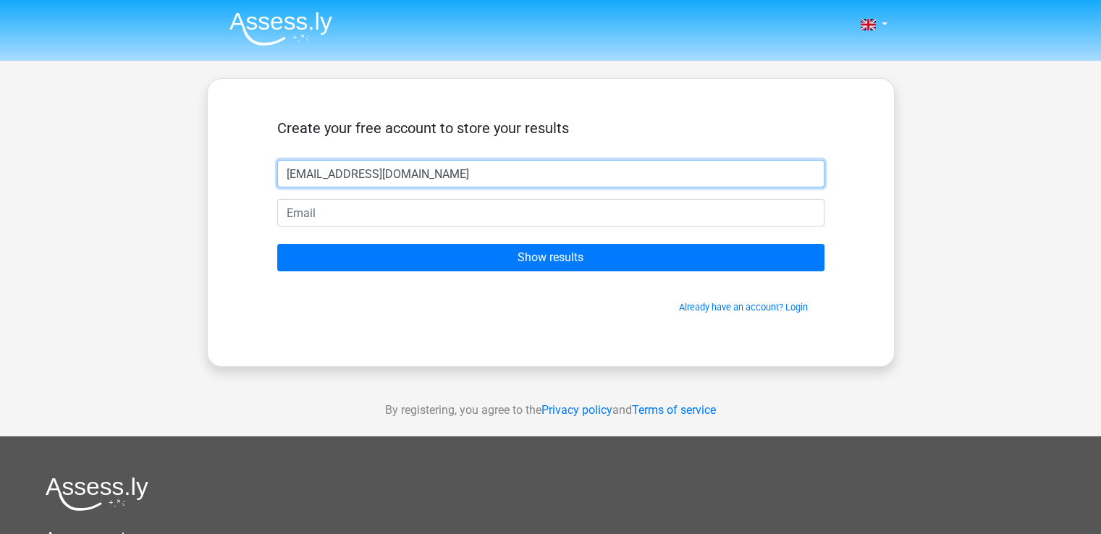
click at [334, 177] on input "[EMAIL_ADDRESS][DOMAIN_NAME]" at bounding box center [550, 173] width 547 height 27
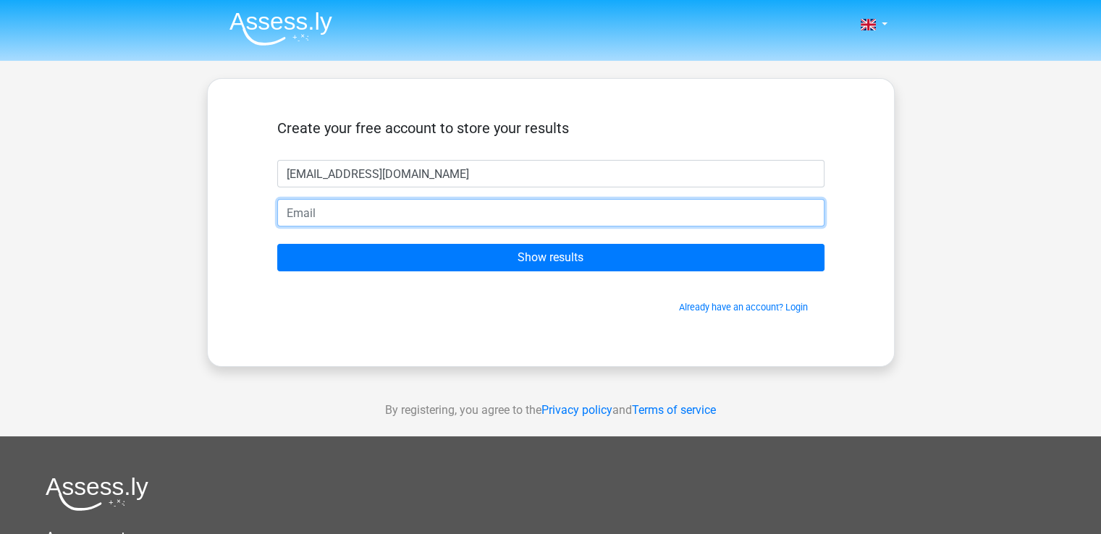
click at [329, 207] on input "email" at bounding box center [550, 212] width 547 height 27
paste input "[EMAIL_ADDRESS][DOMAIN_NAME]"
type input "[EMAIL_ADDRESS][DOMAIN_NAME]"
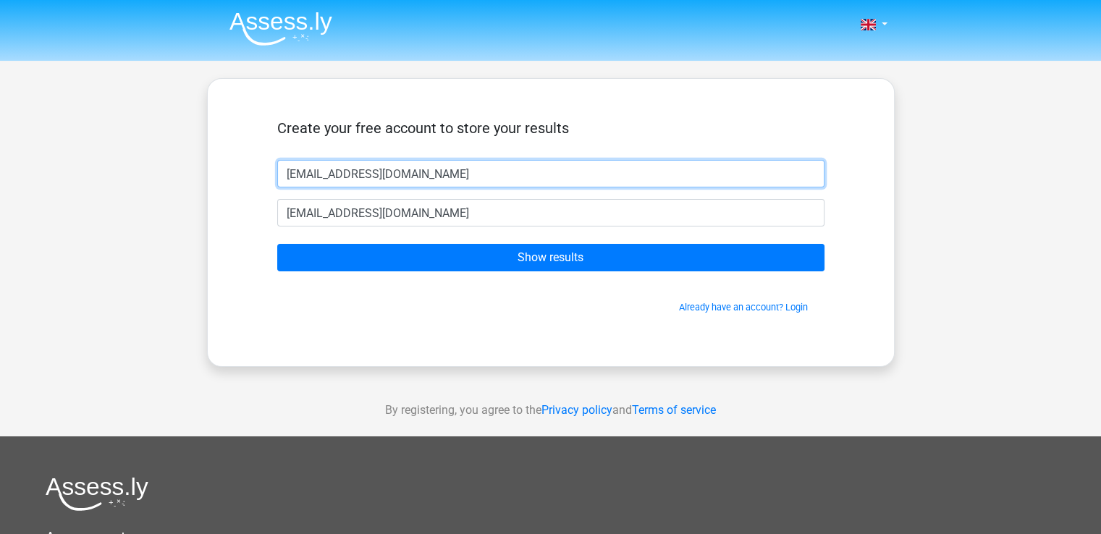
drag, startPoint x: 428, startPoint y: 172, endPoint x: 208, endPoint y: 153, distance: 220.8
click at [208, 153] on div "Create your free account to store your results felirod1985ped@gmail.com felirod…" at bounding box center [550, 222] width 687 height 289
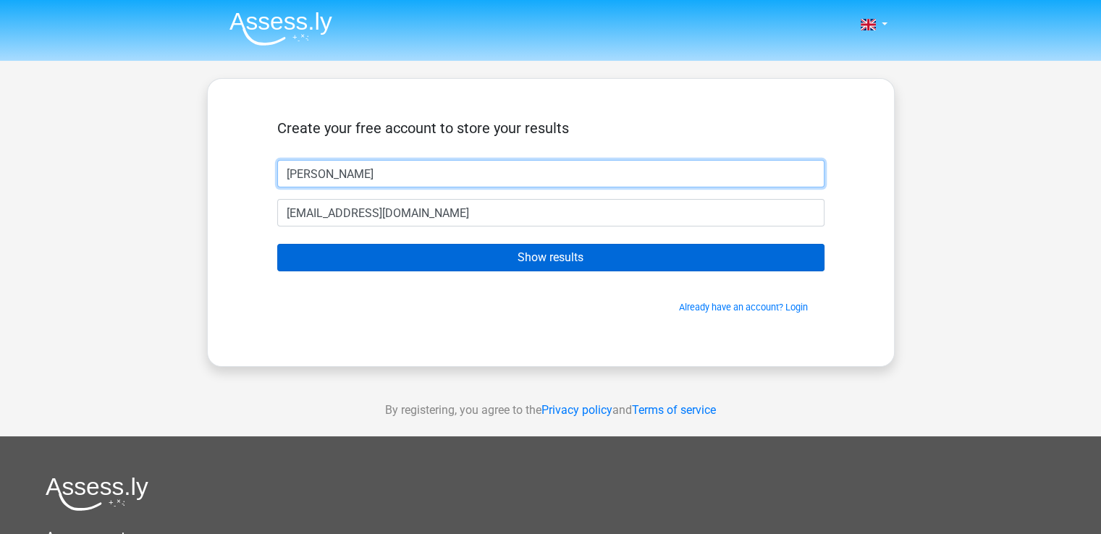
type input "[PERSON_NAME]"
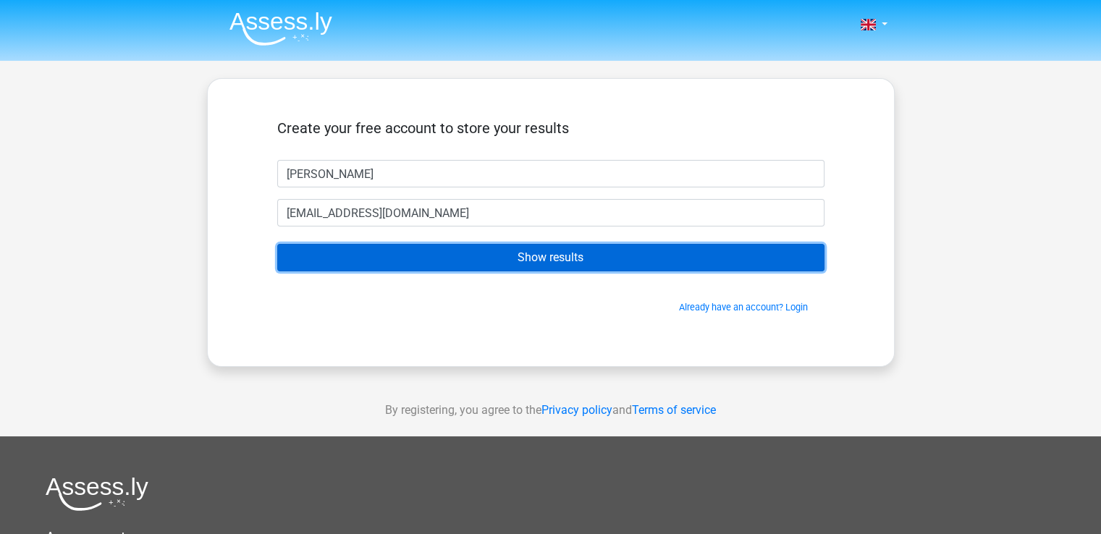
click at [466, 258] on input "Show results" at bounding box center [550, 257] width 547 height 27
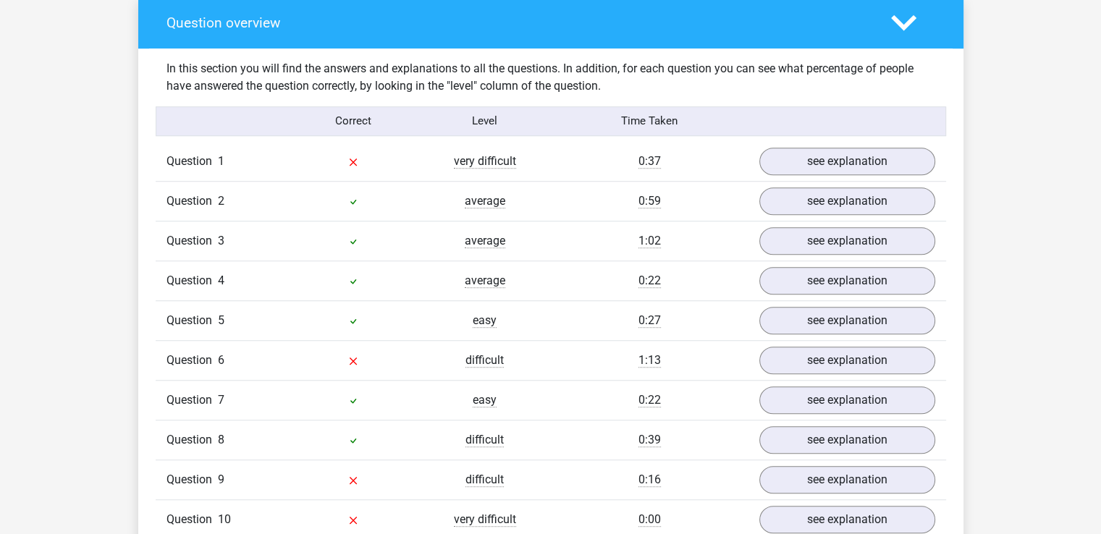
scroll to position [1158, 0]
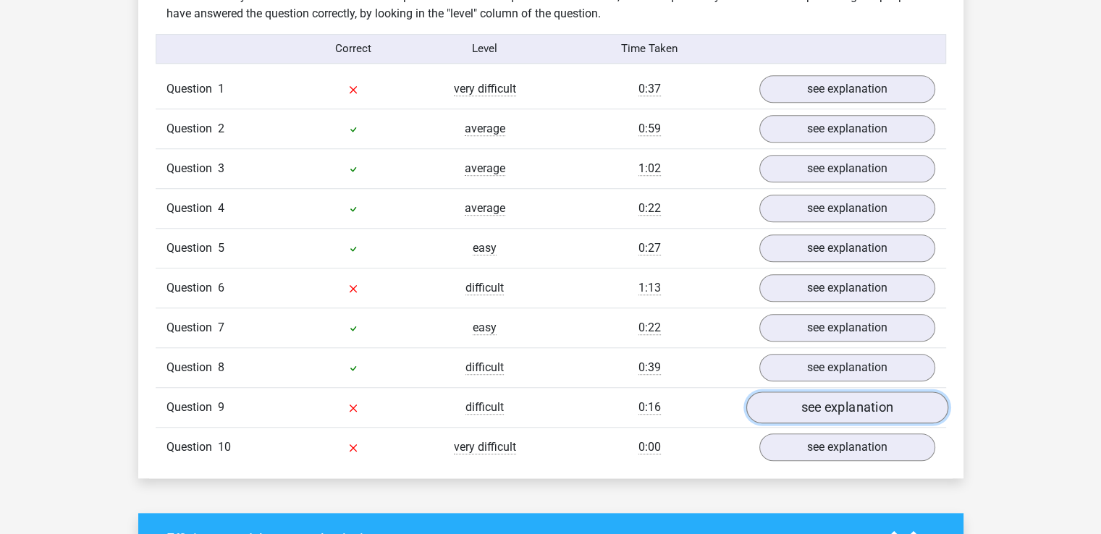
click at [788, 402] on link "see explanation" at bounding box center [846, 407] width 202 height 32
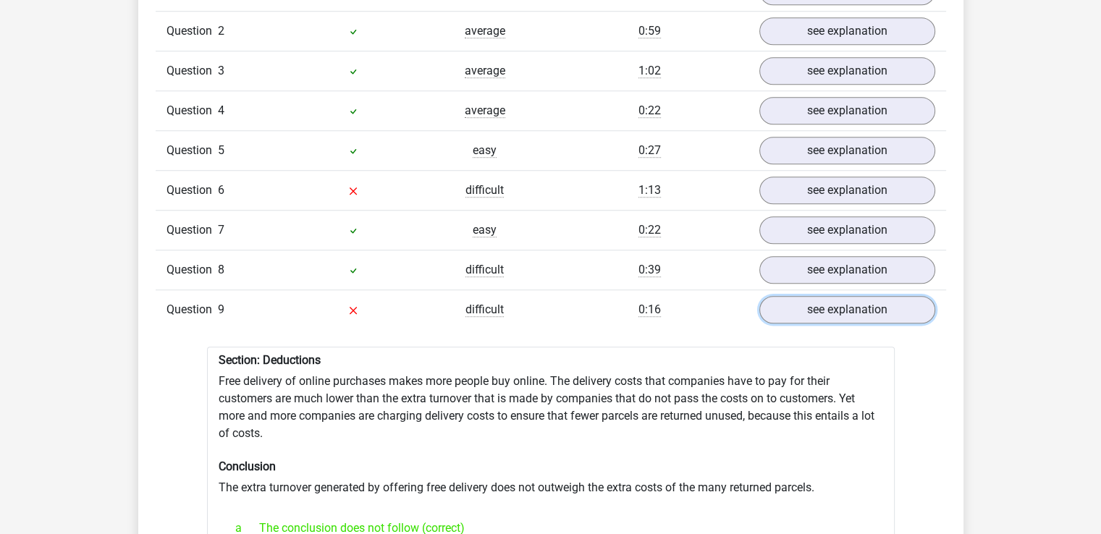
scroll to position [1230, 0]
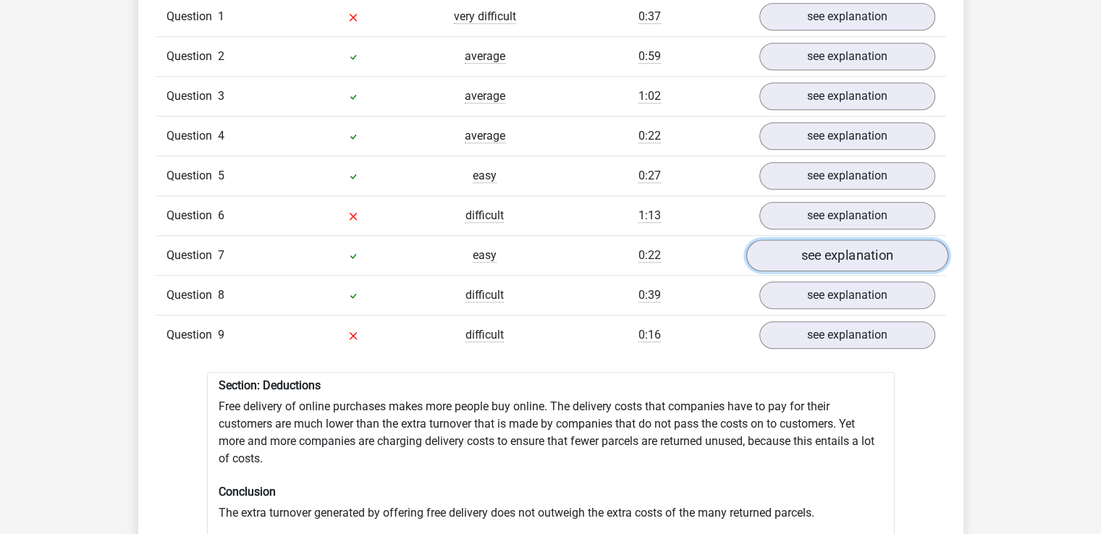
click at [802, 239] on link "see explanation" at bounding box center [846, 255] width 202 height 32
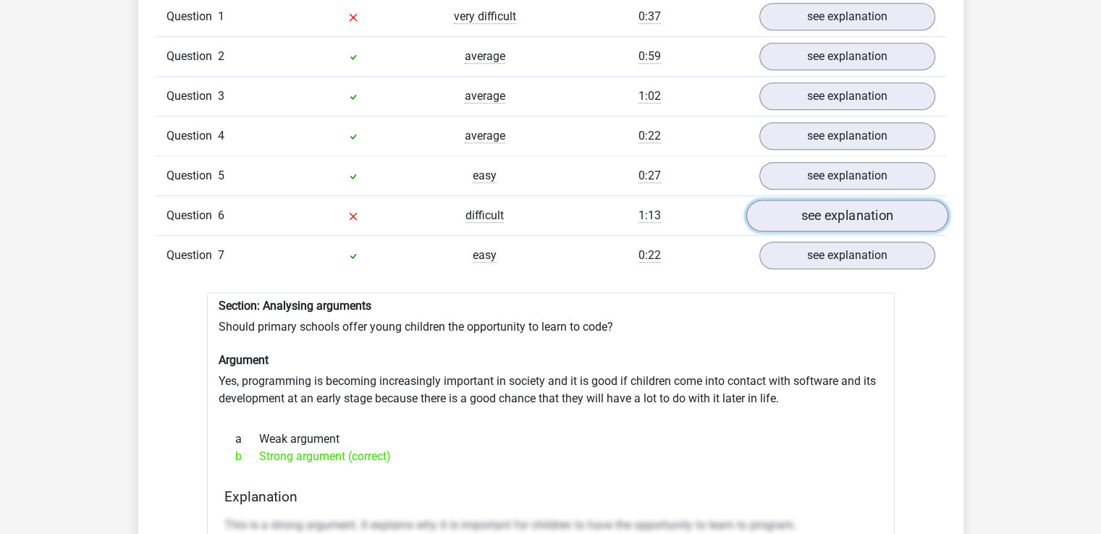
click at [834, 206] on link "see explanation" at bounding box center [846, 216] width 202 height 32
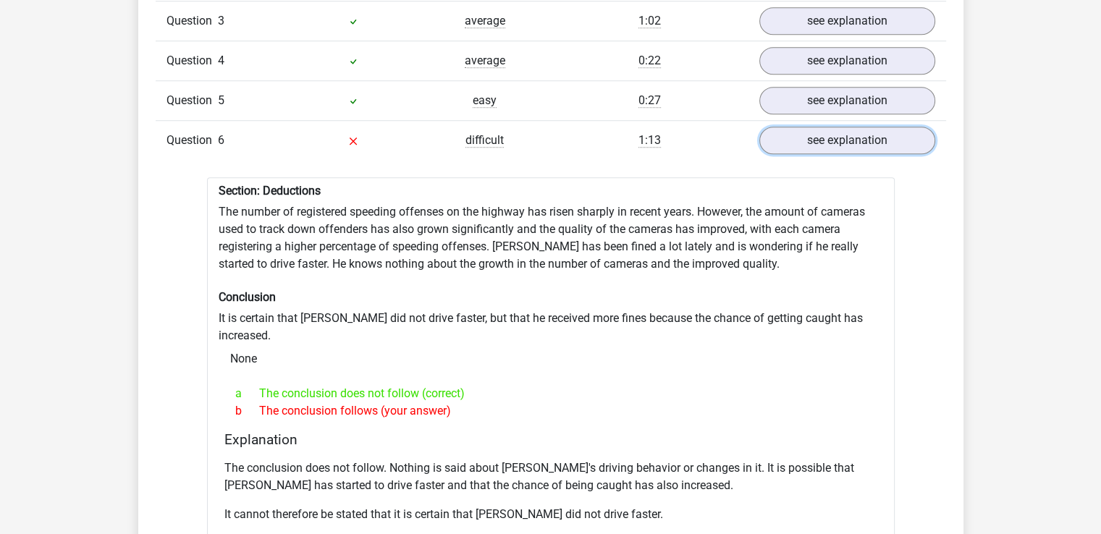
scroll to position [1158, 0]
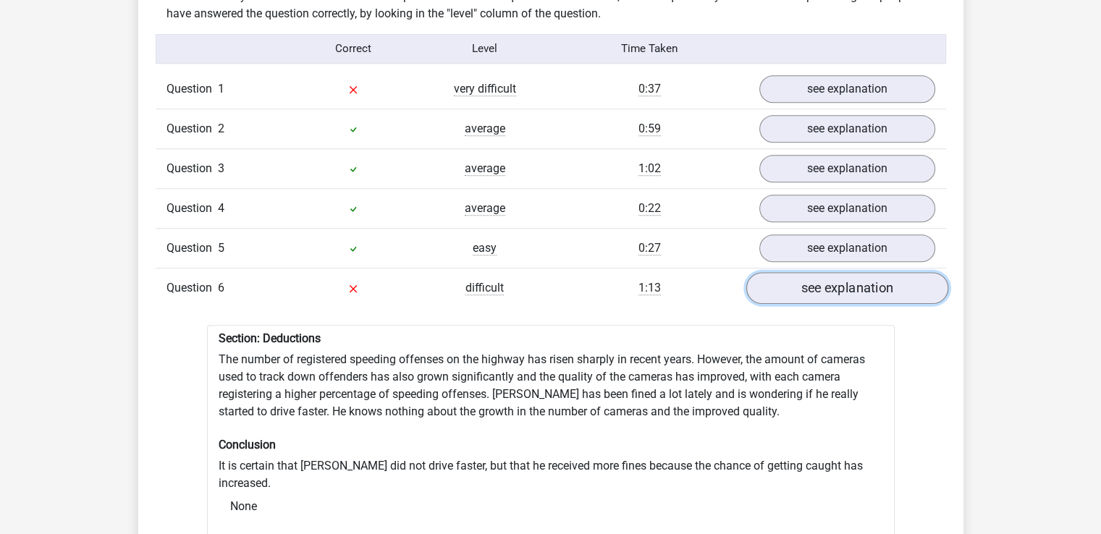
click at [804, 273] on link "see explanation" at bounding box center [846, 288] width 202 height 32
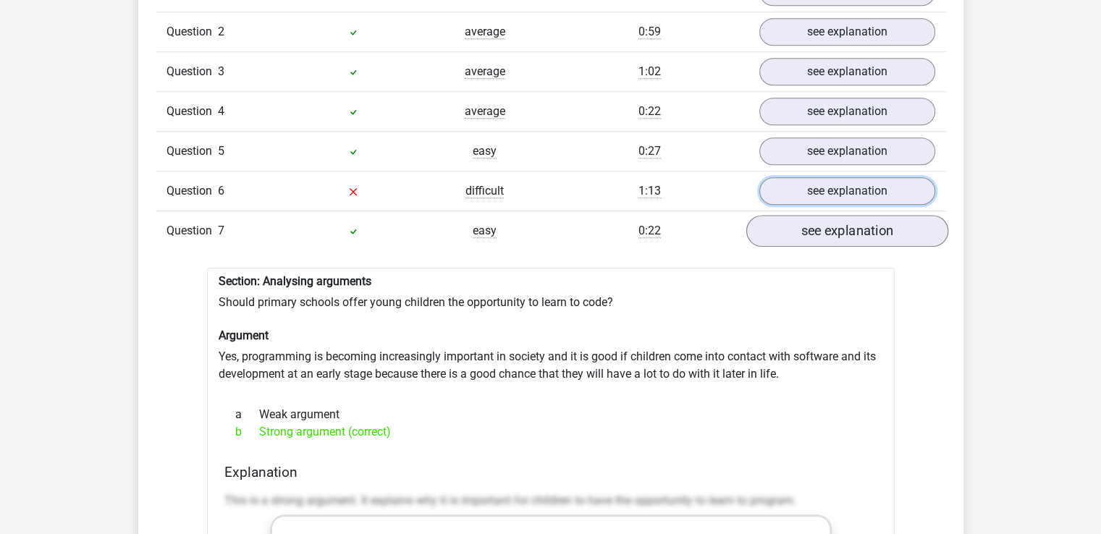
scroll to position [1230, 0]
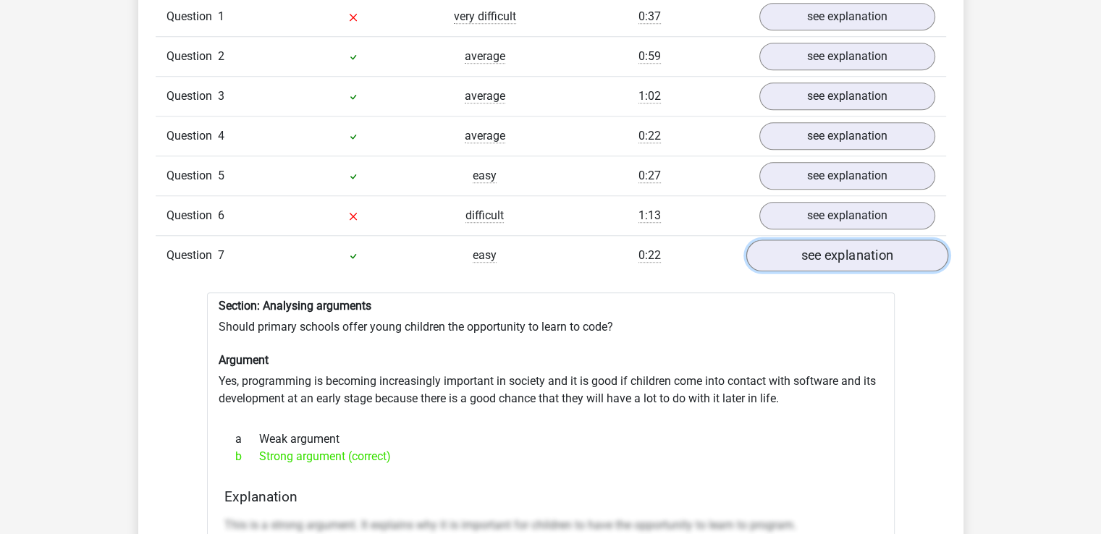
click at [886, 255] on link "see explanation" at bounding box center [846, 255] width 202 height 32
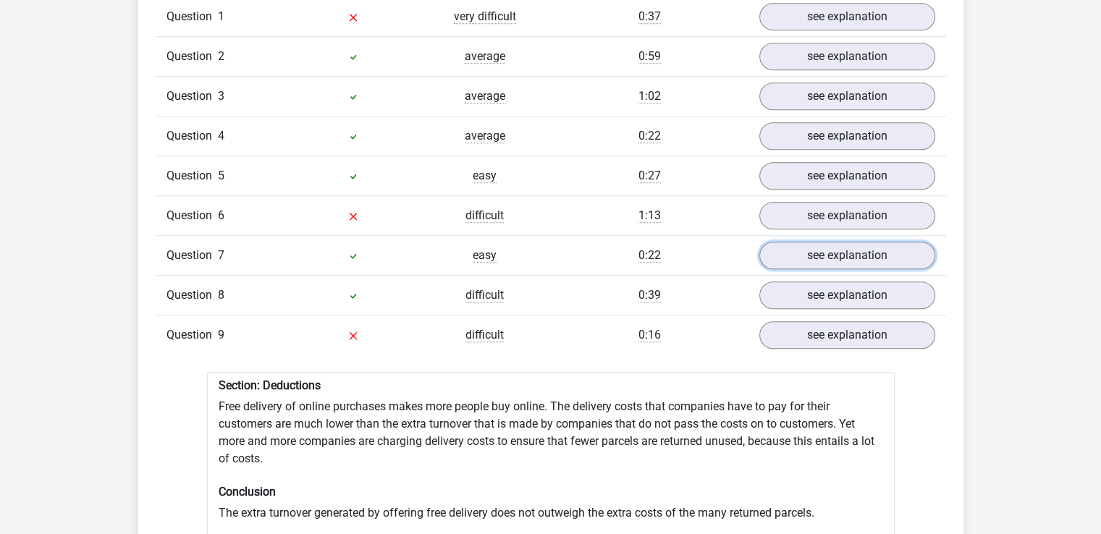
scroll to position [1085, 0]
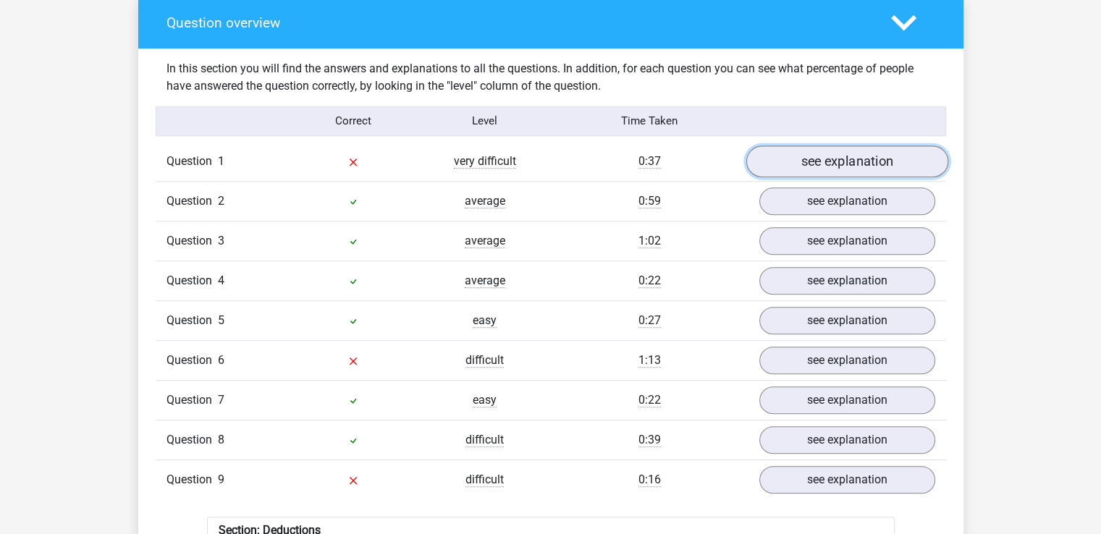
click at [892, 148] on link "see explanation" at bounding box center [846, 161] width 202 height 32
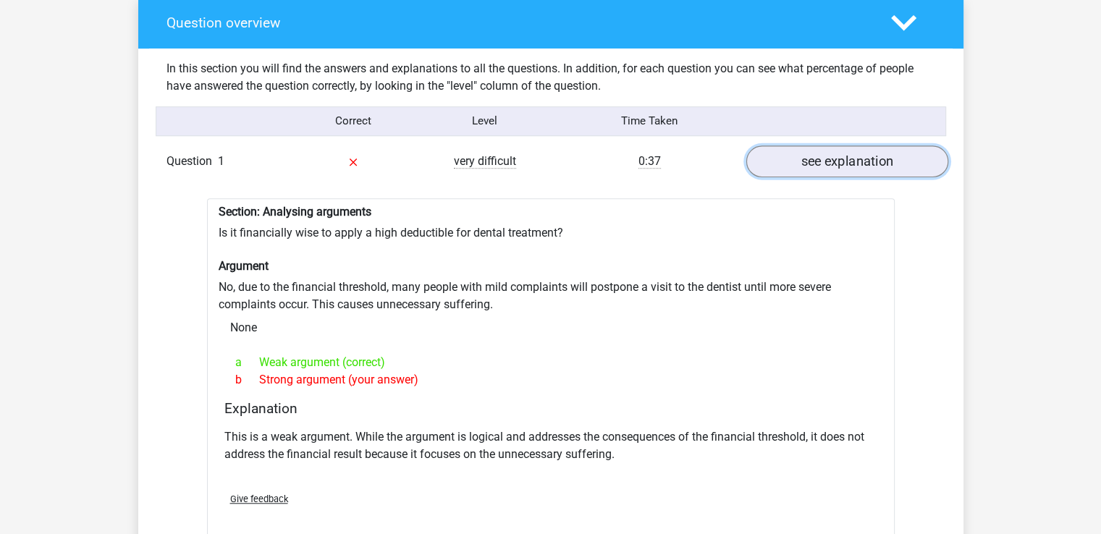
click at [881, 158] on link "see explanation" at bounding box center [846, 161] width 202 height 32
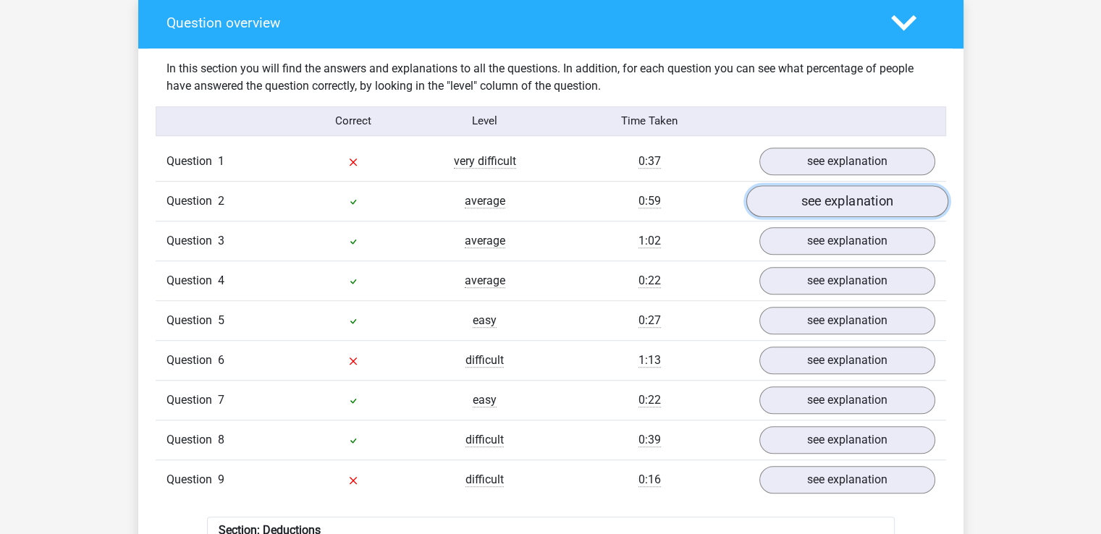
click at [868, 200] on link "see explanation" at bounding box center [846, 201] width 202 height 32
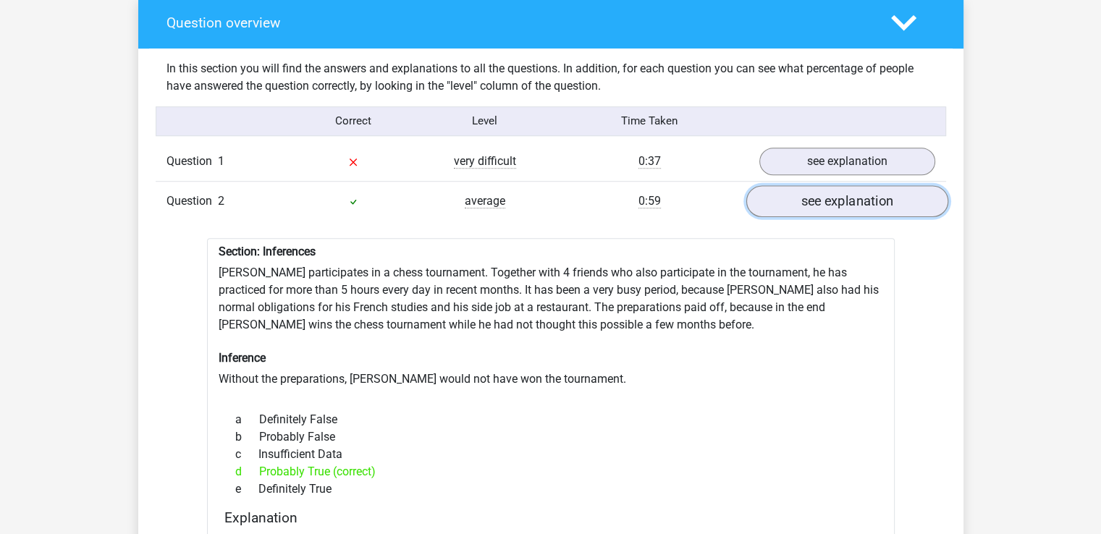
click at [841, 187] on link "see explanation" at bounding box center [846, 201] width 202 height 32
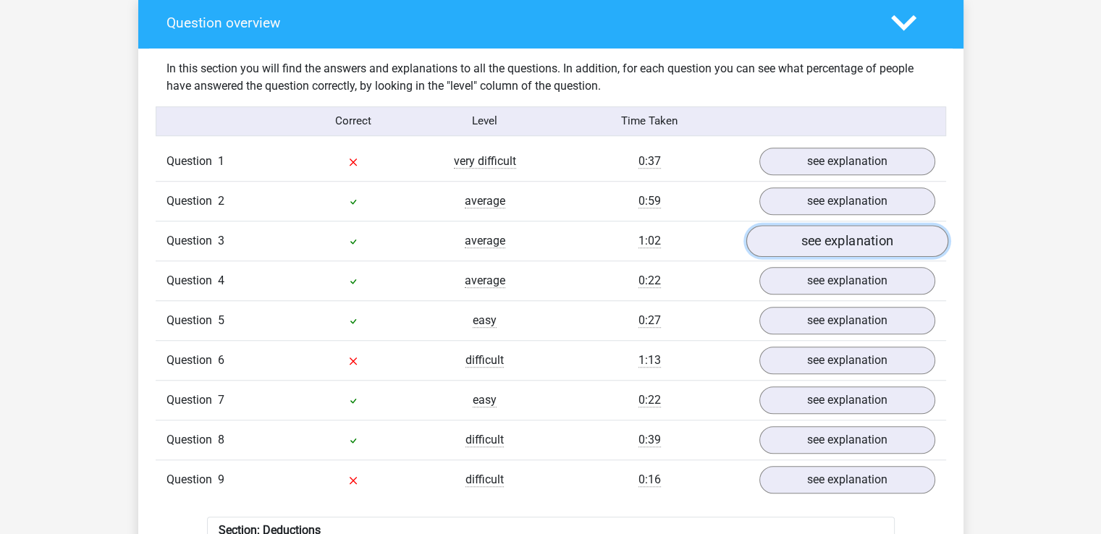
click at [831, 229] on link "see explanation" at bounding box center [846, 241] width 202 height 32
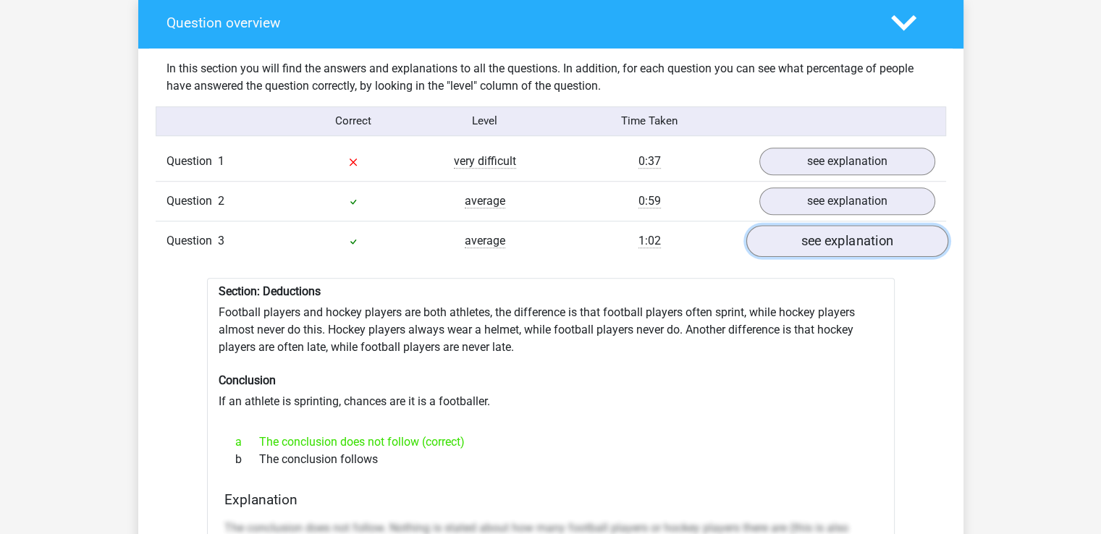
click at [848, 225] on link "see explanation" at bounding box center [846, 241] width 202 height 32
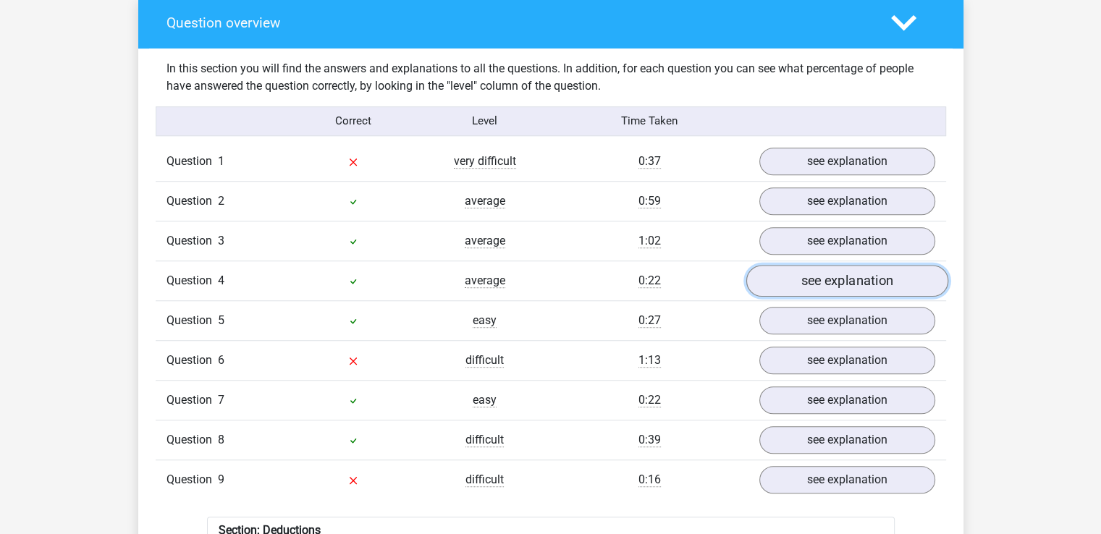
click at [842, 265] on link "see explanation" at bounding box center [846, 281] width 202 height 32
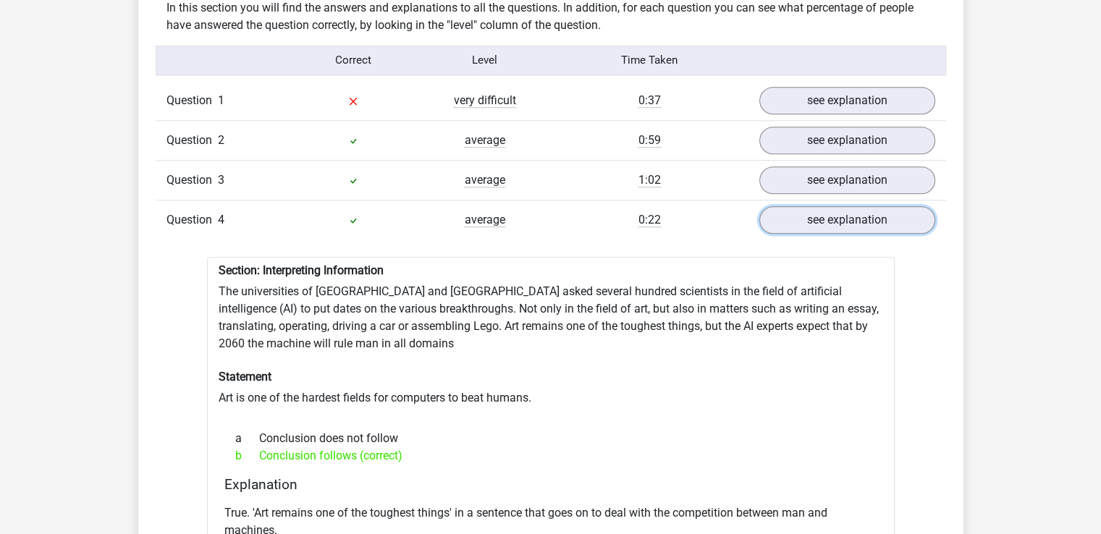
scroll to position [1230, 0]
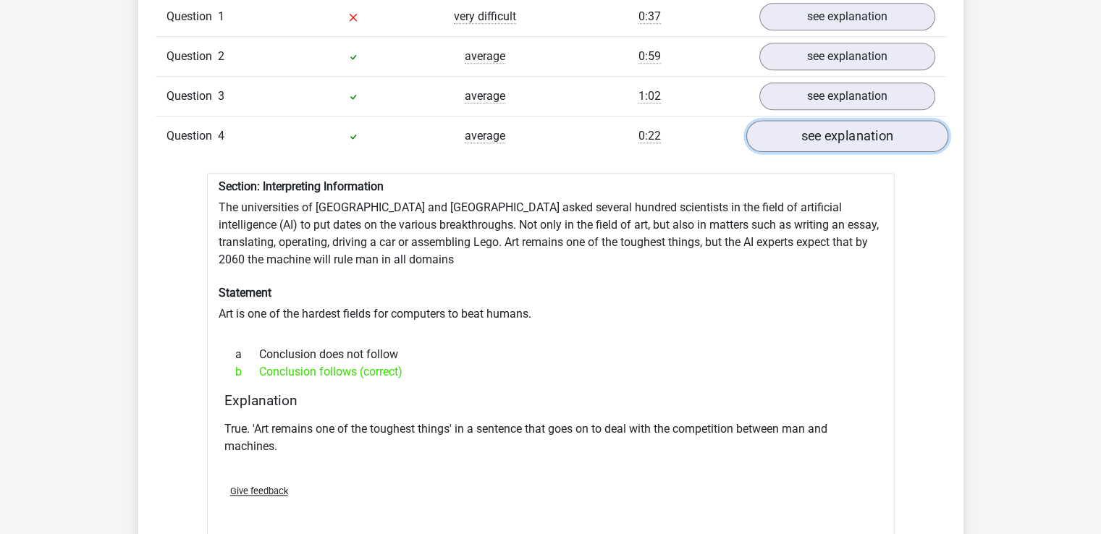
click at [807, 122] on link "see explanation" at bounding box center [846, 136] width 202 height 32
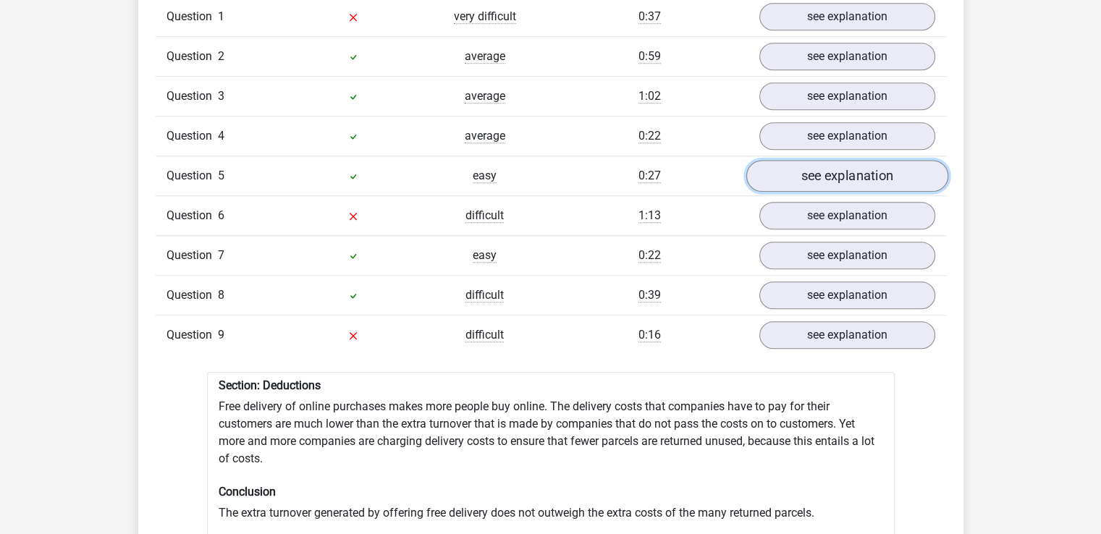
click at [812, 177] on link "see explanation" at bounding box center [846, 176] width 202 height 32
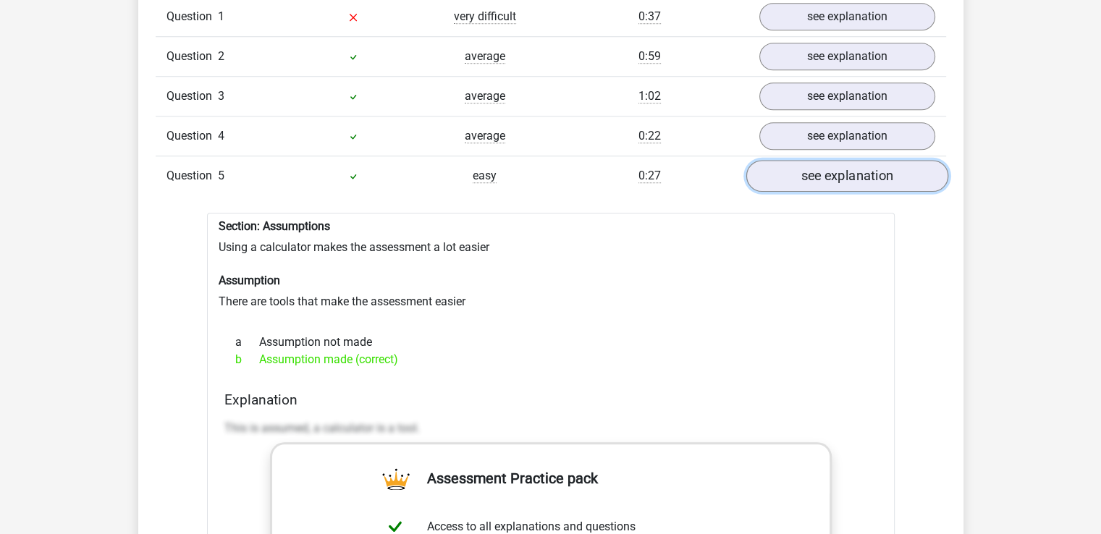
click at [805, 171] on link "see explanation" at bounding box center [846, 176] width 202 height 32
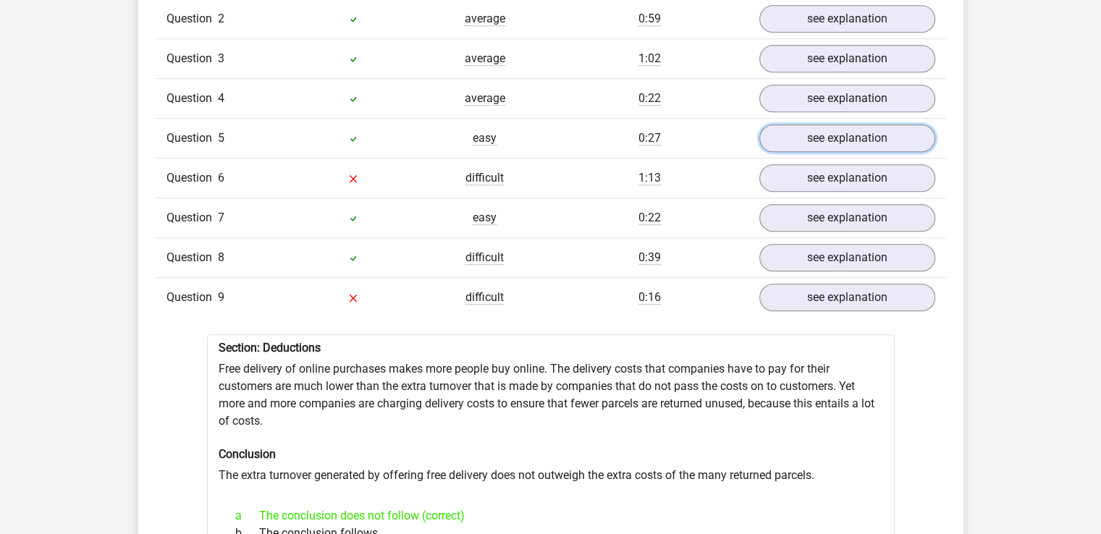
scroll to position [1302, 0]
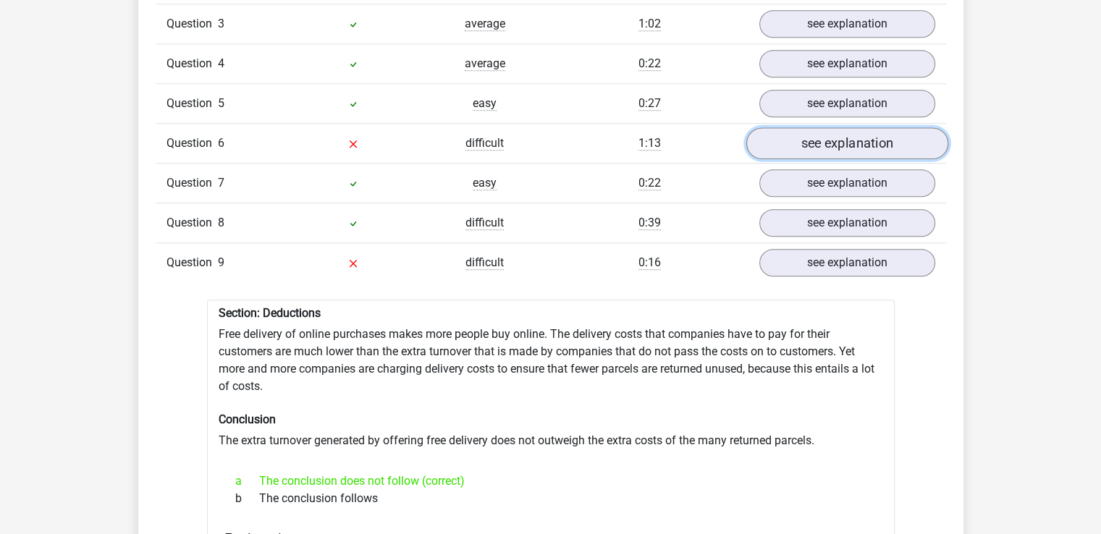
click at [822, 135] on link "see explanation" at bounding box center [846, 143] width 202 height 32
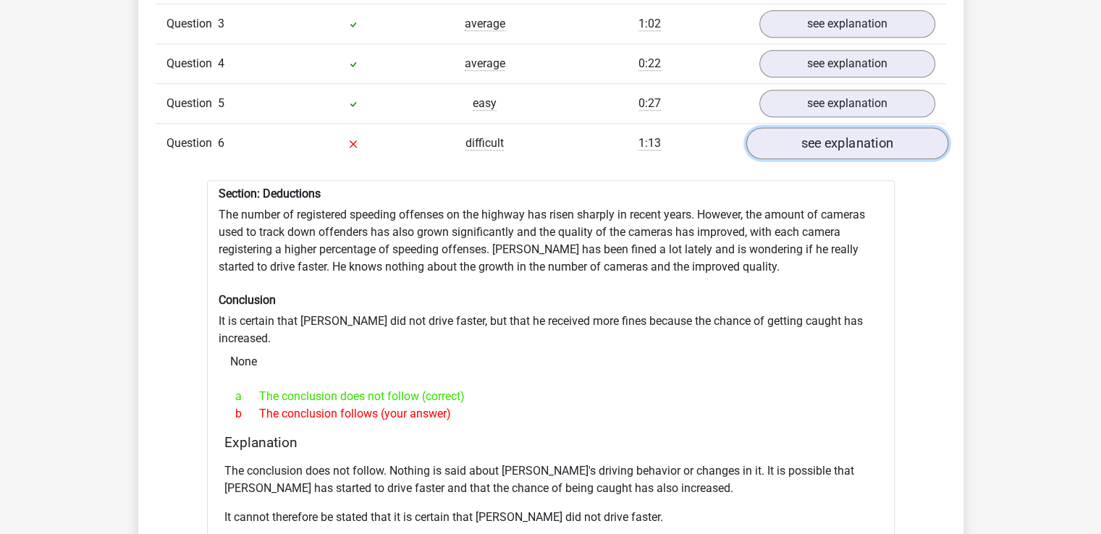
click at [783, 136] on link "see explanation" at bounding box center [846, 143] width 202 height 32
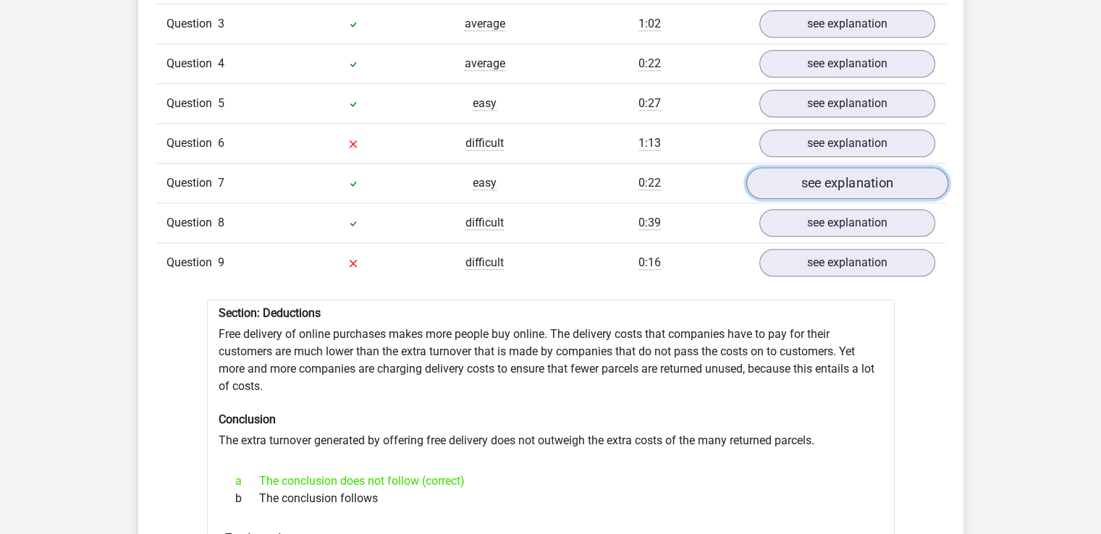
click at [789, 169] on link "see explanation" at bounding box center [846, 183] width 202 height 32
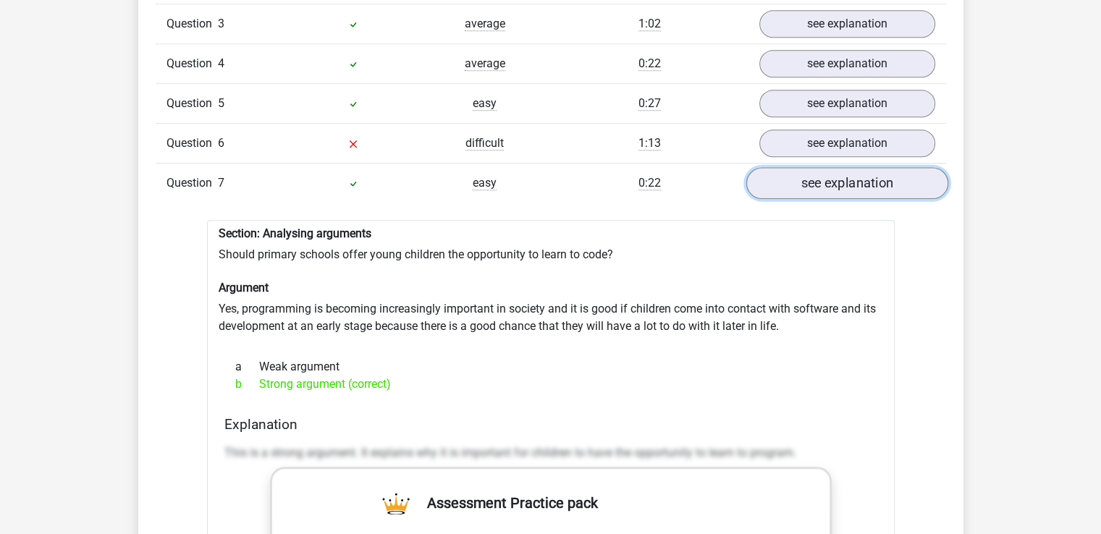
click at [802, 177] on link "see explanation" at bounding box center [846, 183] width 202 height 32
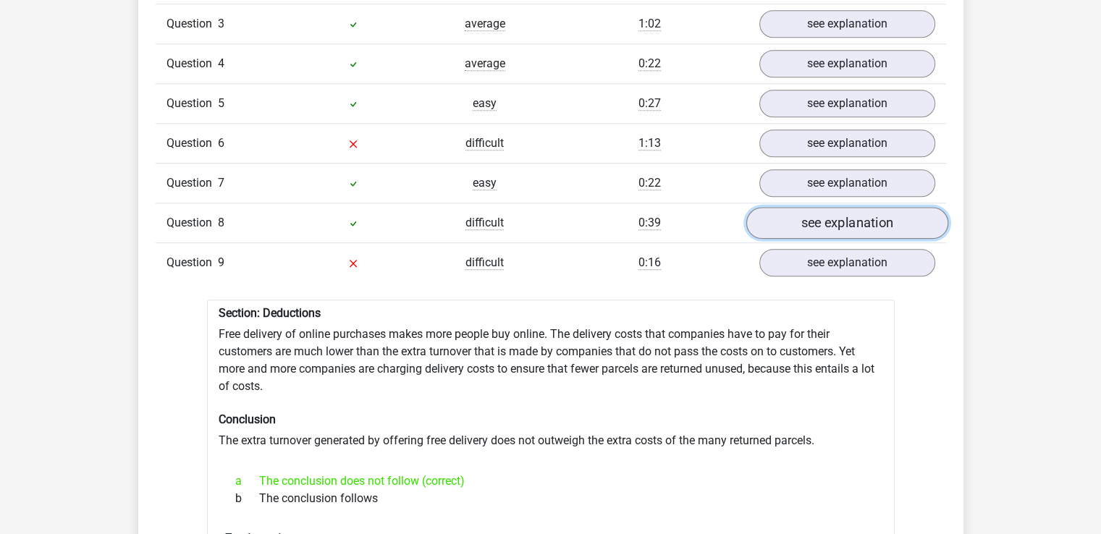
click at [800, 213] on link "see explanation" at bounding box center [846, 223] width 202 height 32
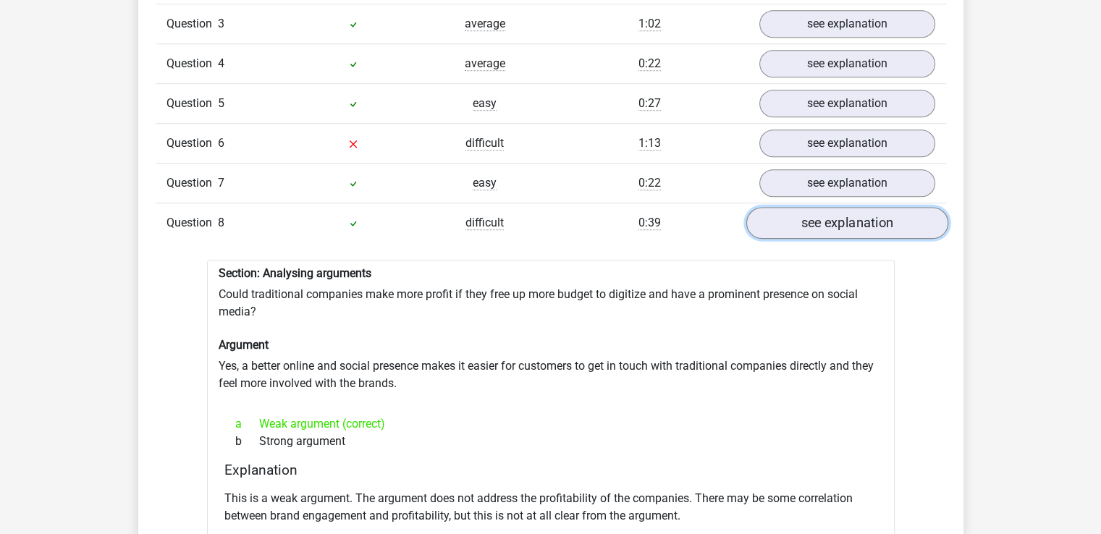
click at [859, 217] on link "see explanation" at bounding box center [846, 223] width 202 height 32
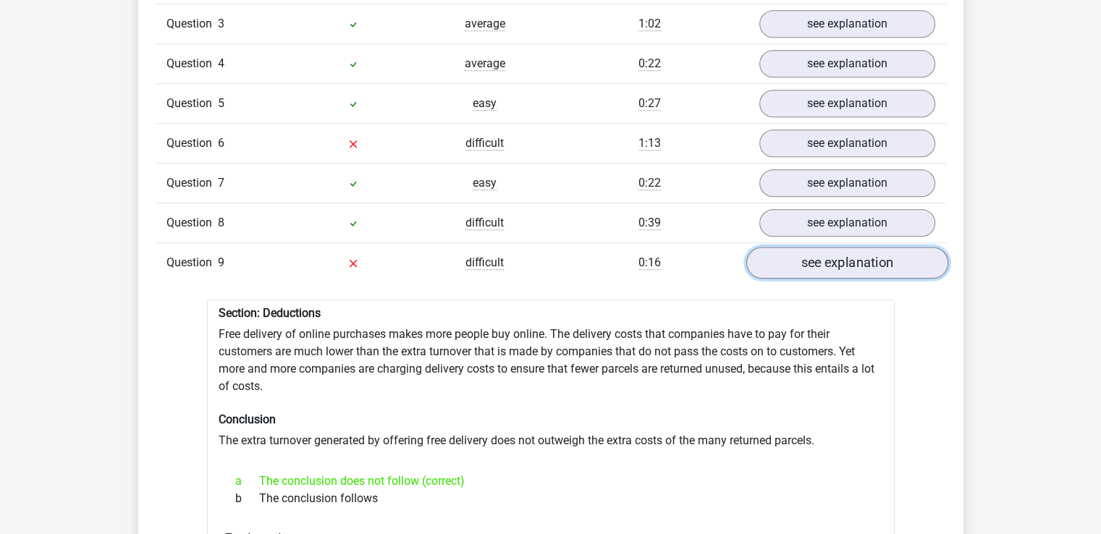
click at [842, 250] on link "see explanation" at bounding box center [846, 263] width 202 height 32
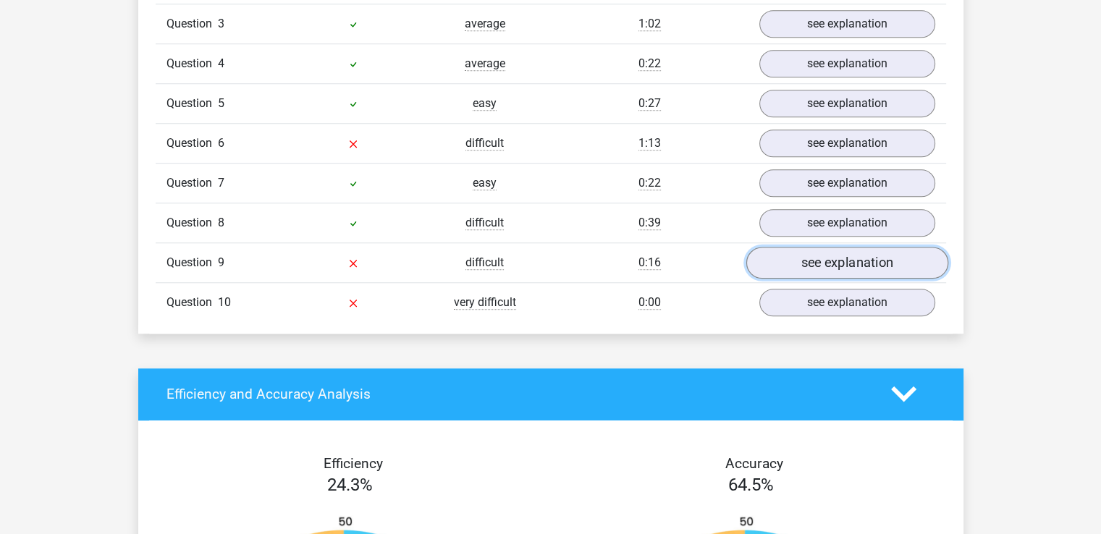
click at [842, 250] on link "see explanation" at bounding box center [846, 263] width 202 height 32
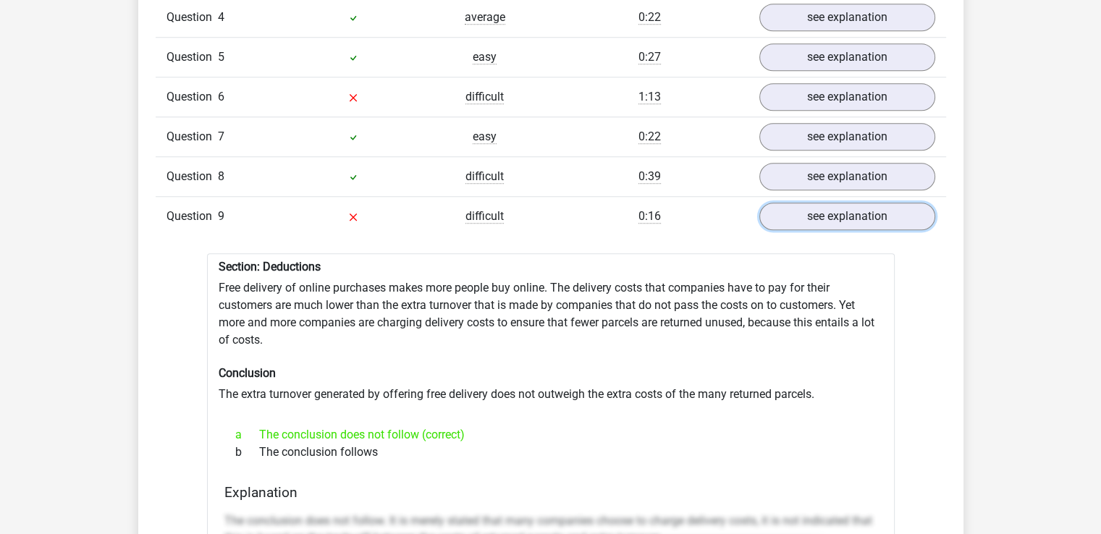
scroll to position [1375, 0]
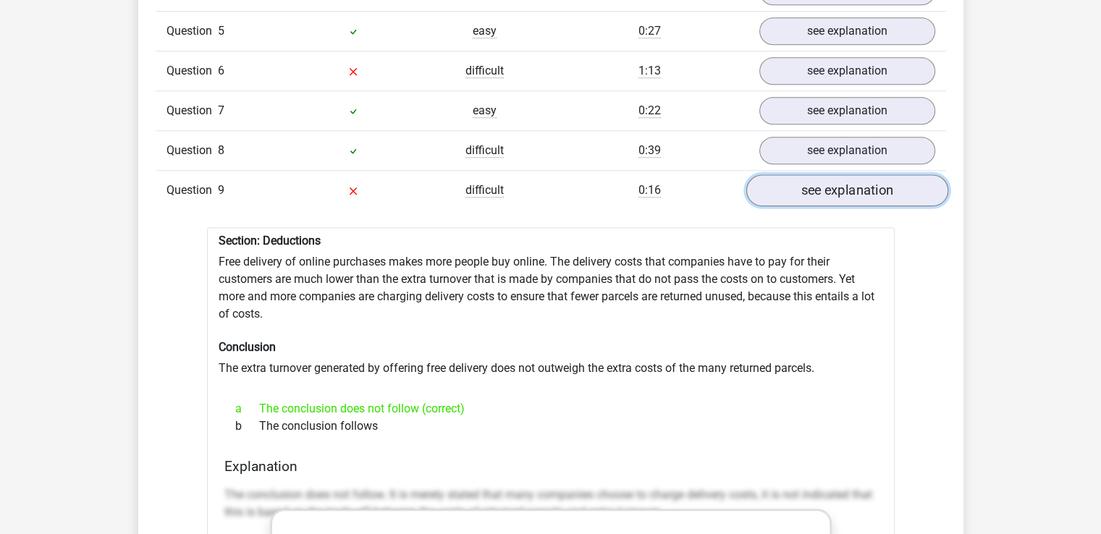
click at [851, 182] on link "see explanation" at bounding box center [846, 190] width 202 height 32
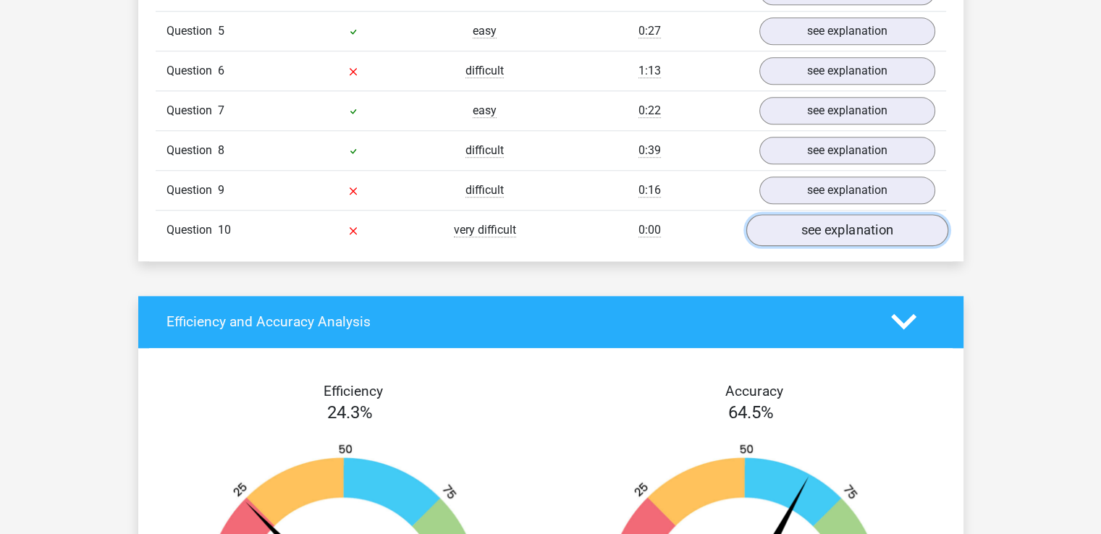
click at [836, 225] on link "see explanation" at bounding box center [846, 230] width 202 height 32
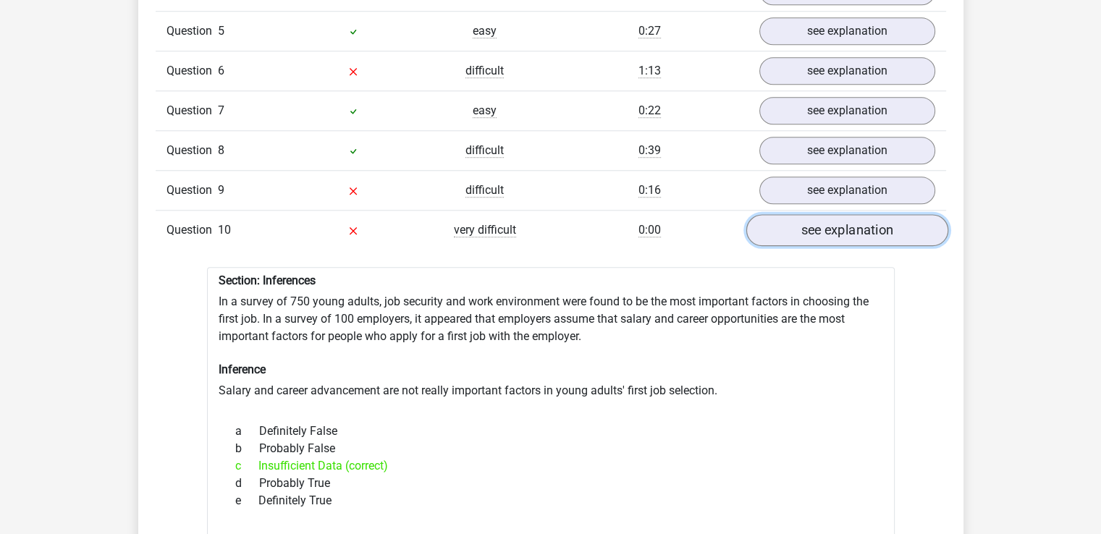
click at [834, 214] on link "see explanation" at bounding box center [846, 230] width 202 height 32
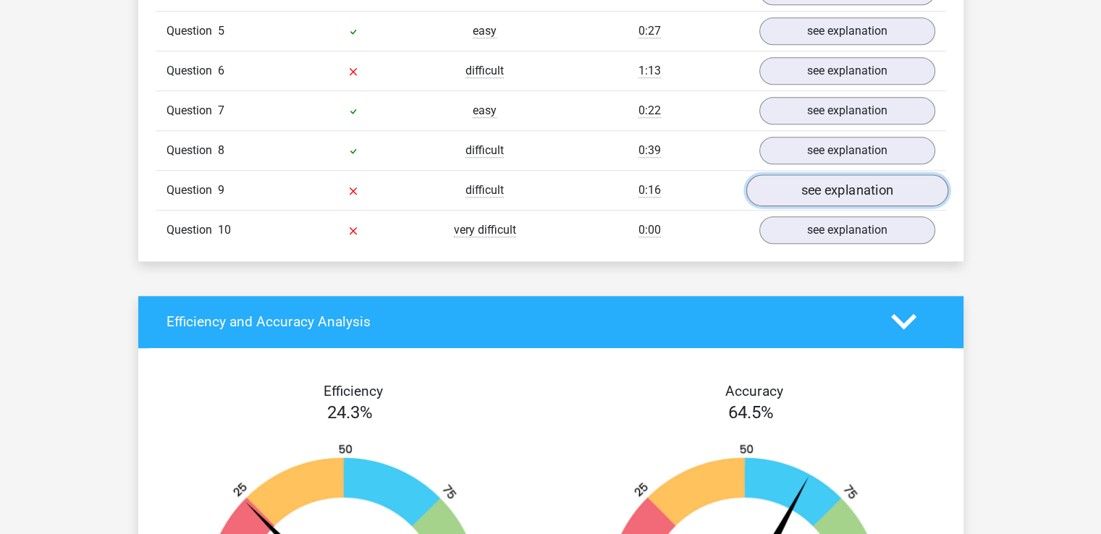
click at [834, 174] on link "see explanation" at bounding box center [846, 190] width 202 height 32
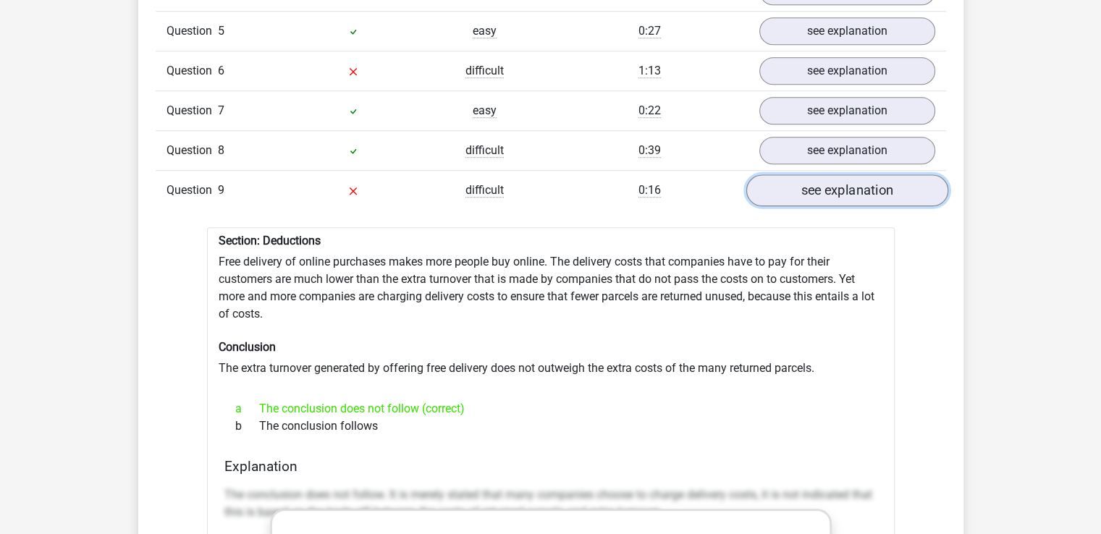
click at [789, 179] on link "see explanation" at bounding box center [846, 190] width 202 height 32
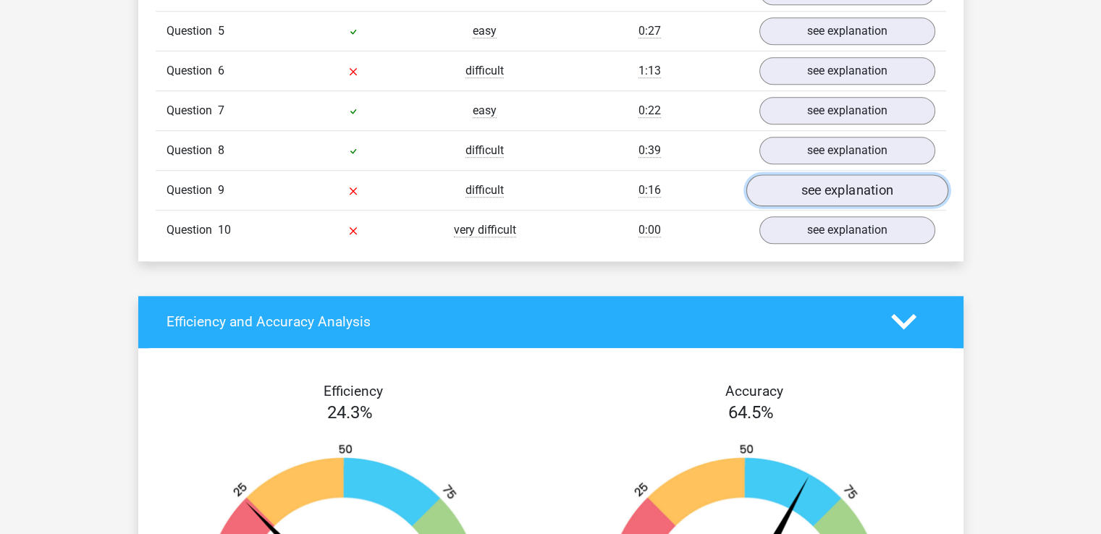
click at [789, 179] on link "see explanation" at bounding box center [846, 190] width 202 height 32
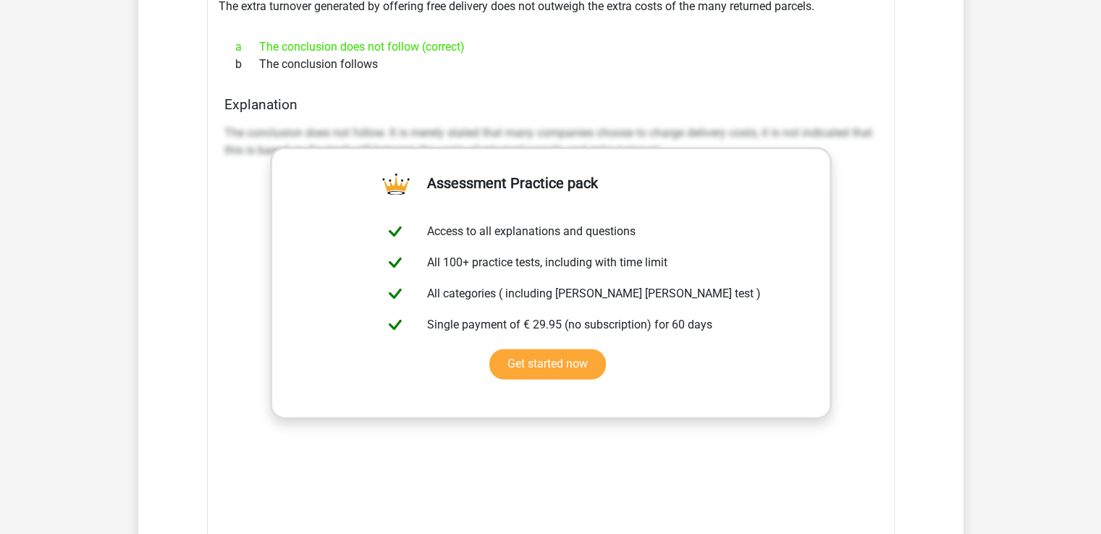
scroll to position [1519, 0]
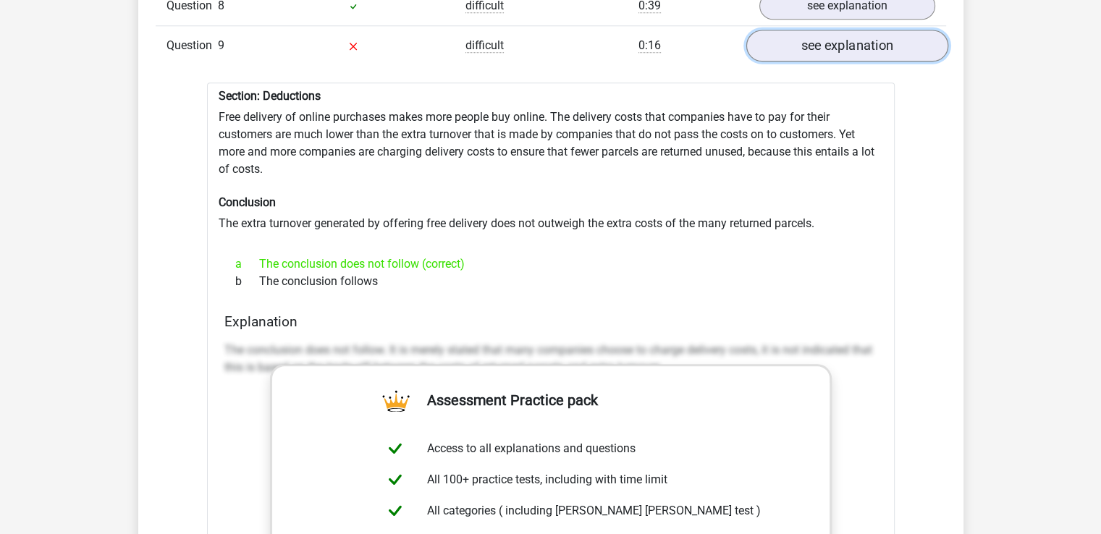
click at [821, 38] on link "see explanation" at bounding box center [846, 46] width 202 height 32
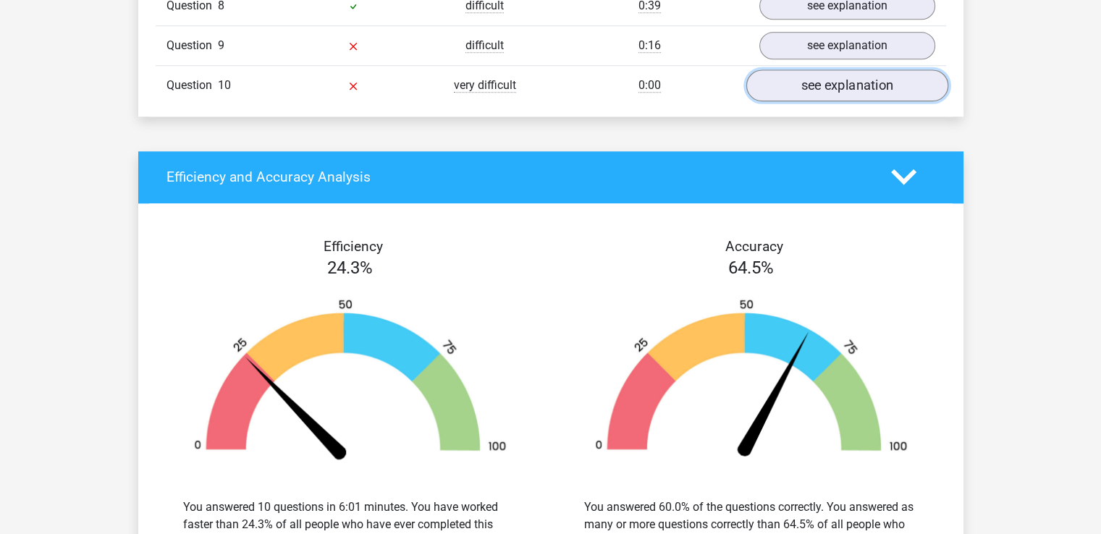
click at [818, 73] on link "see explanation" at bounding box center [846, 85] width 202 height 32
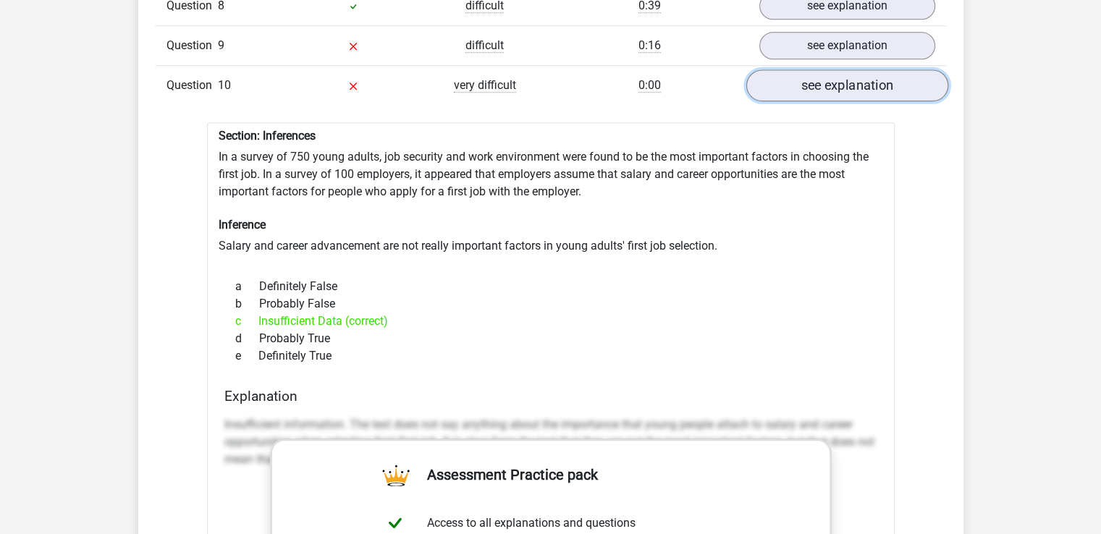
click at [844, 74] on link "see explanation" at bounding box center [846, 85] width 202 height 32
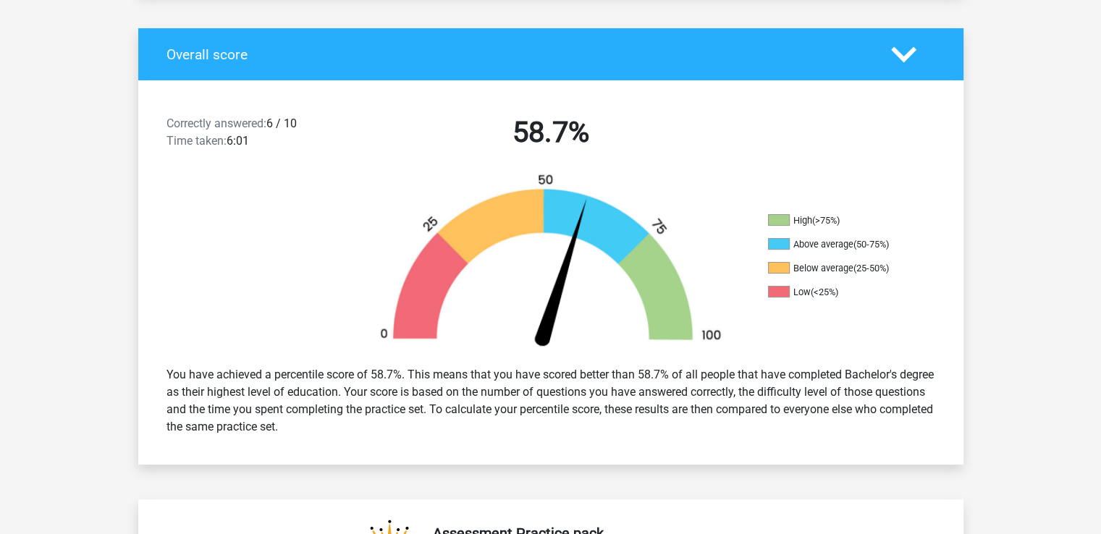
scroll to position [0, 0]
